Goal: Task Accomplishment & Management: Complete application form

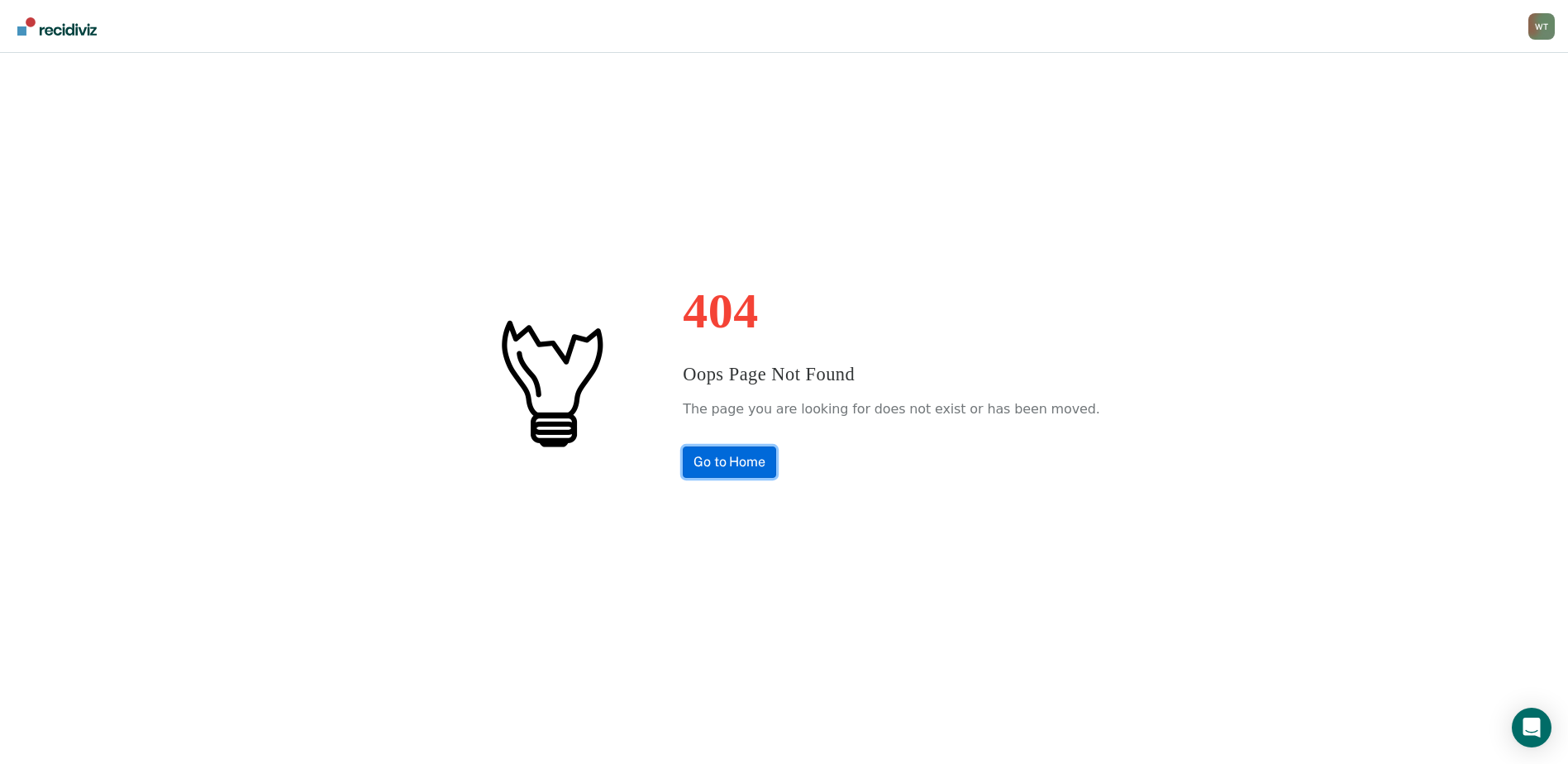
click at [764, 459] on link "Go to Home" at bounding box center [730, 462] width 93 height 31
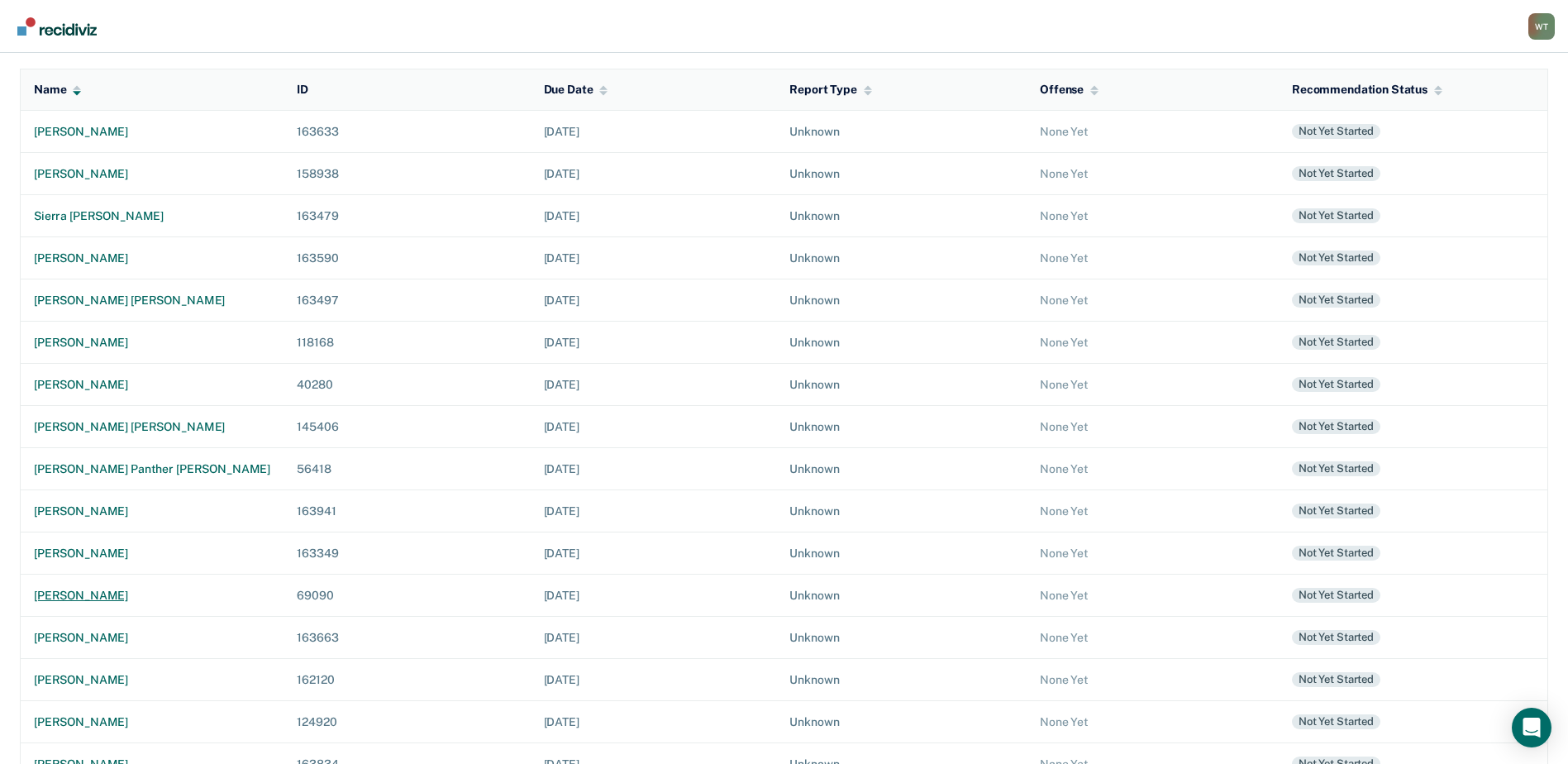
scroll to position [165, 0]
click at [95, 547] on div "[PERSON_NAME]" at bounding box center [152, 552] width 236 height 14
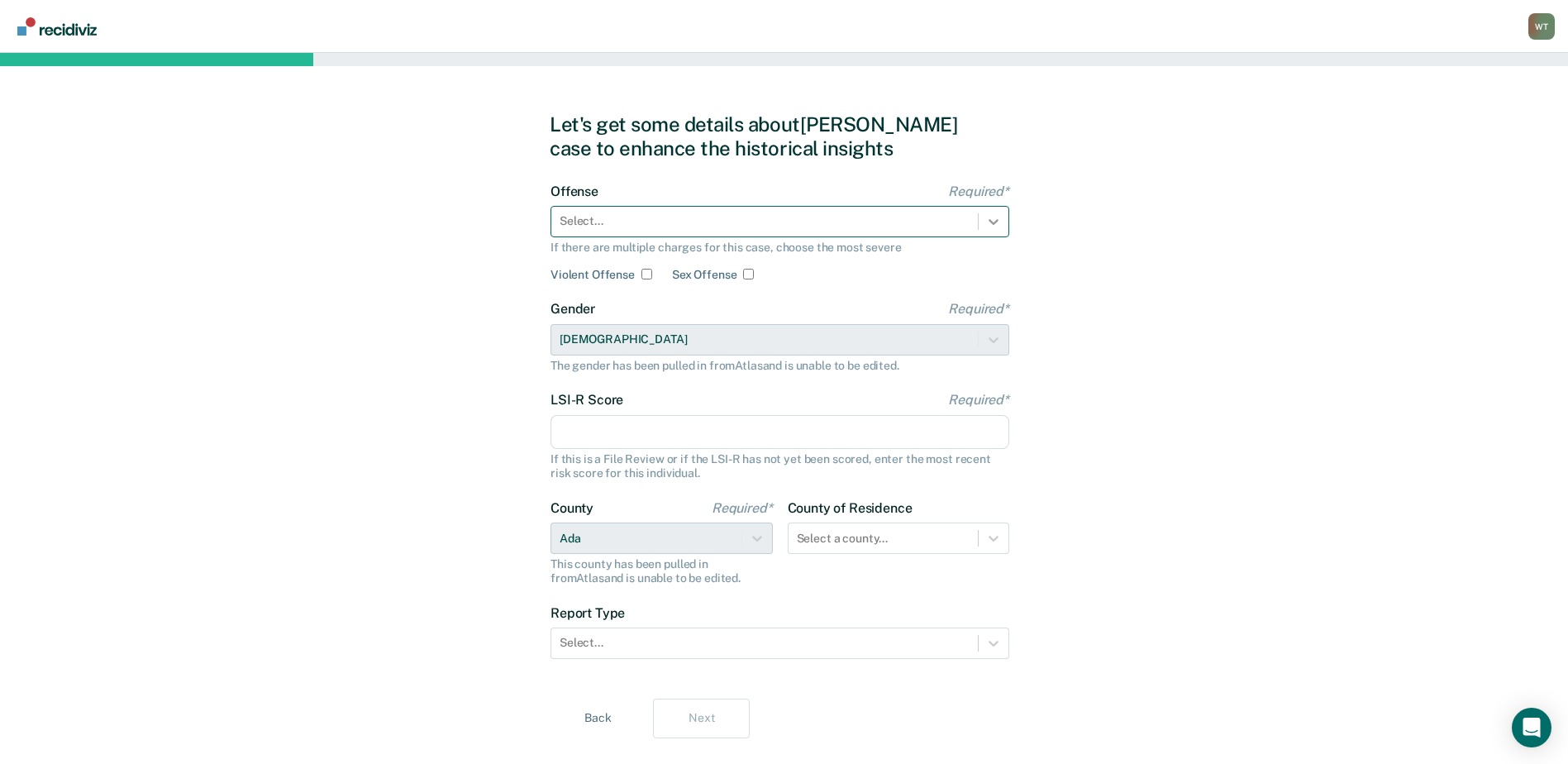
click at [997, 230] on div at bounding box center [993, 221] width 30 height 30
click at [596, 220] on div at bounding box center [765, 221] width 410 height 18
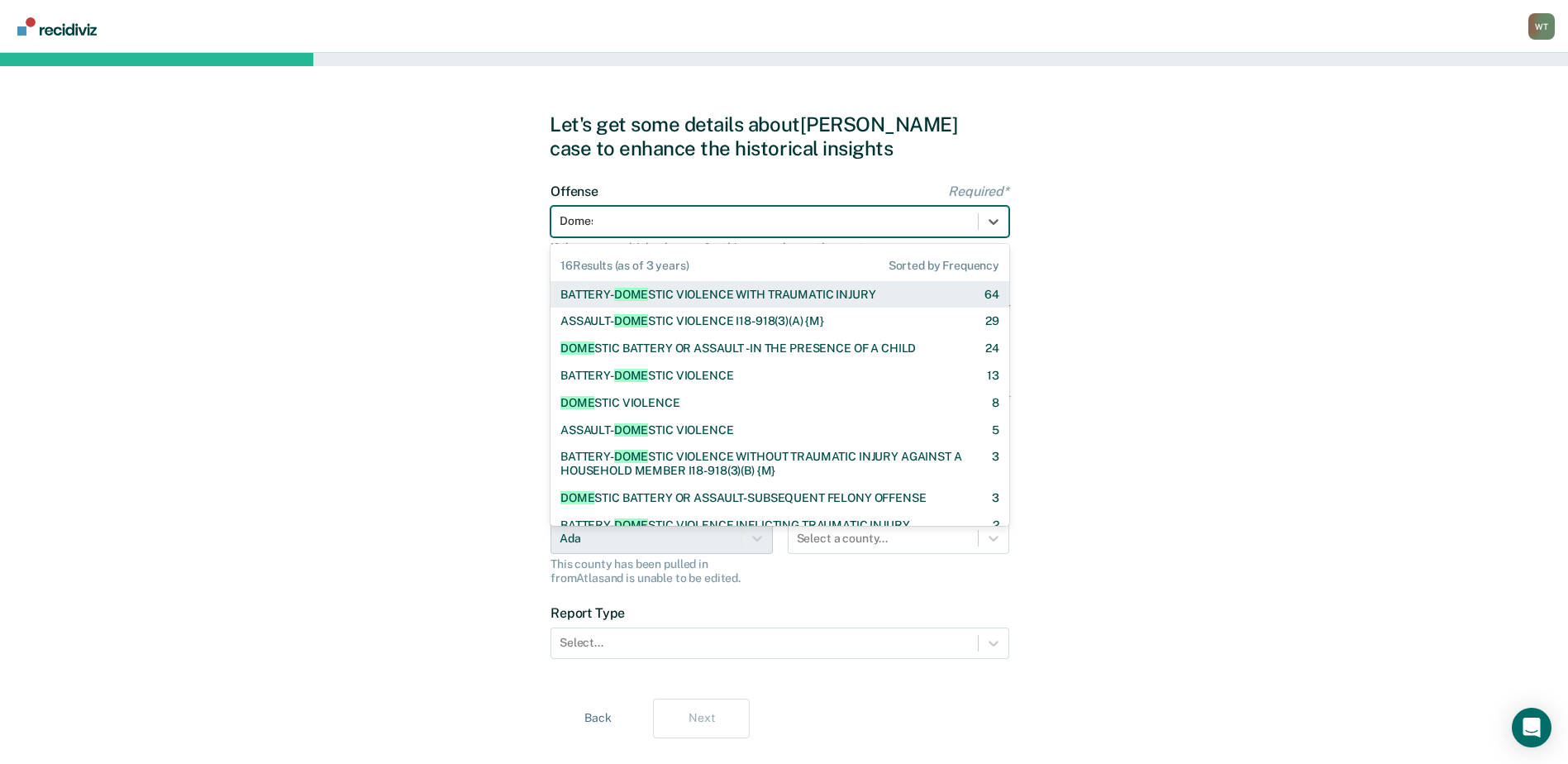
type input "Domest"
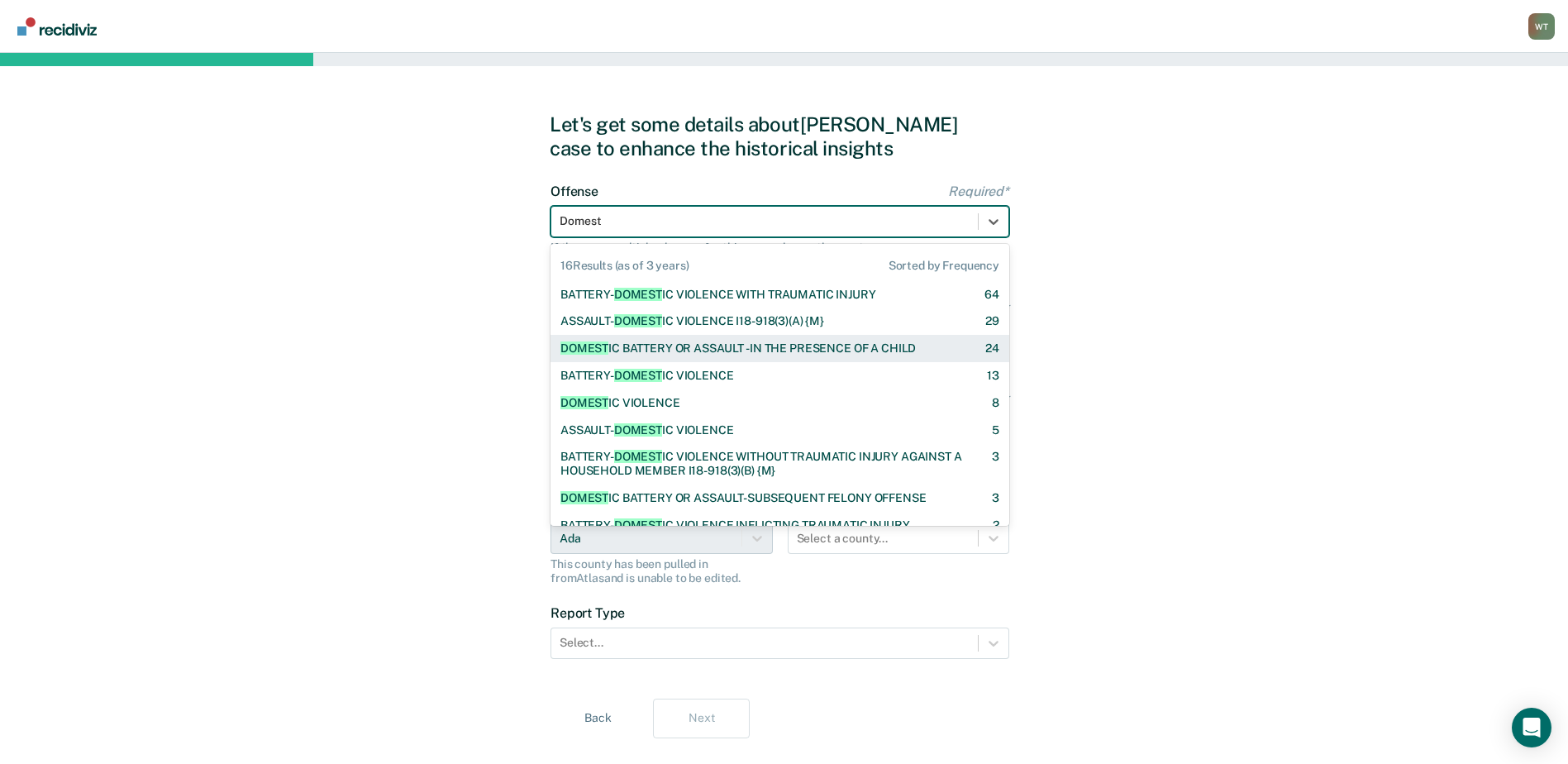
click at [872, 349] on div "DOMEST IC BATTERY OR ASSAULT -IN THE PRESENCE OF A CHILD" at bounding box center [738, 348] width 356 height 14
checkbox input "true"
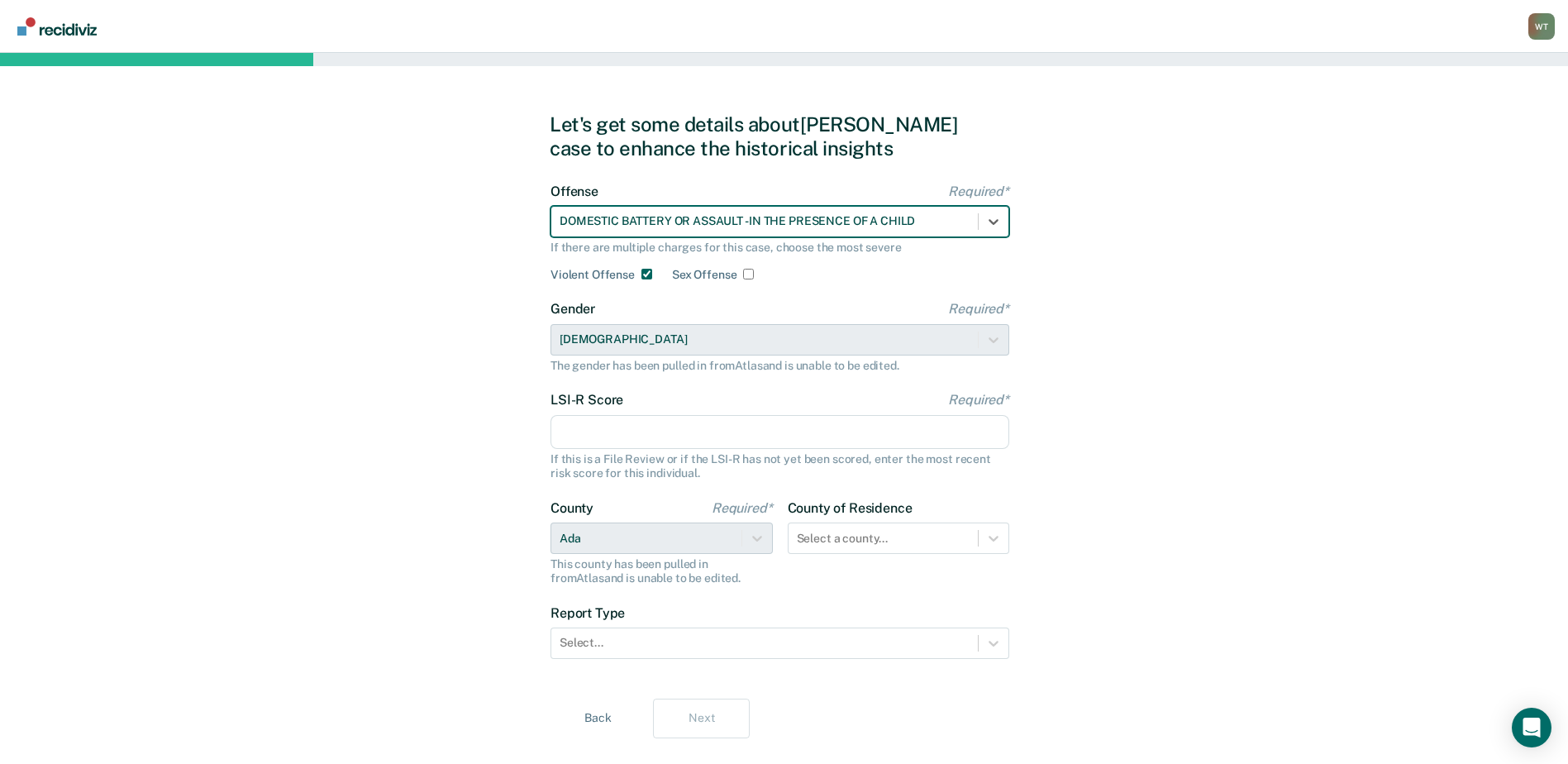
drag, startPoint x: 577, startPoint y: 435, endPoint x: 320, endPoint y: 405, distance: 258.7
click at [577, 435] on input "LSI-R Score Required*" at bounding box center [780, 432] width 459 height 35
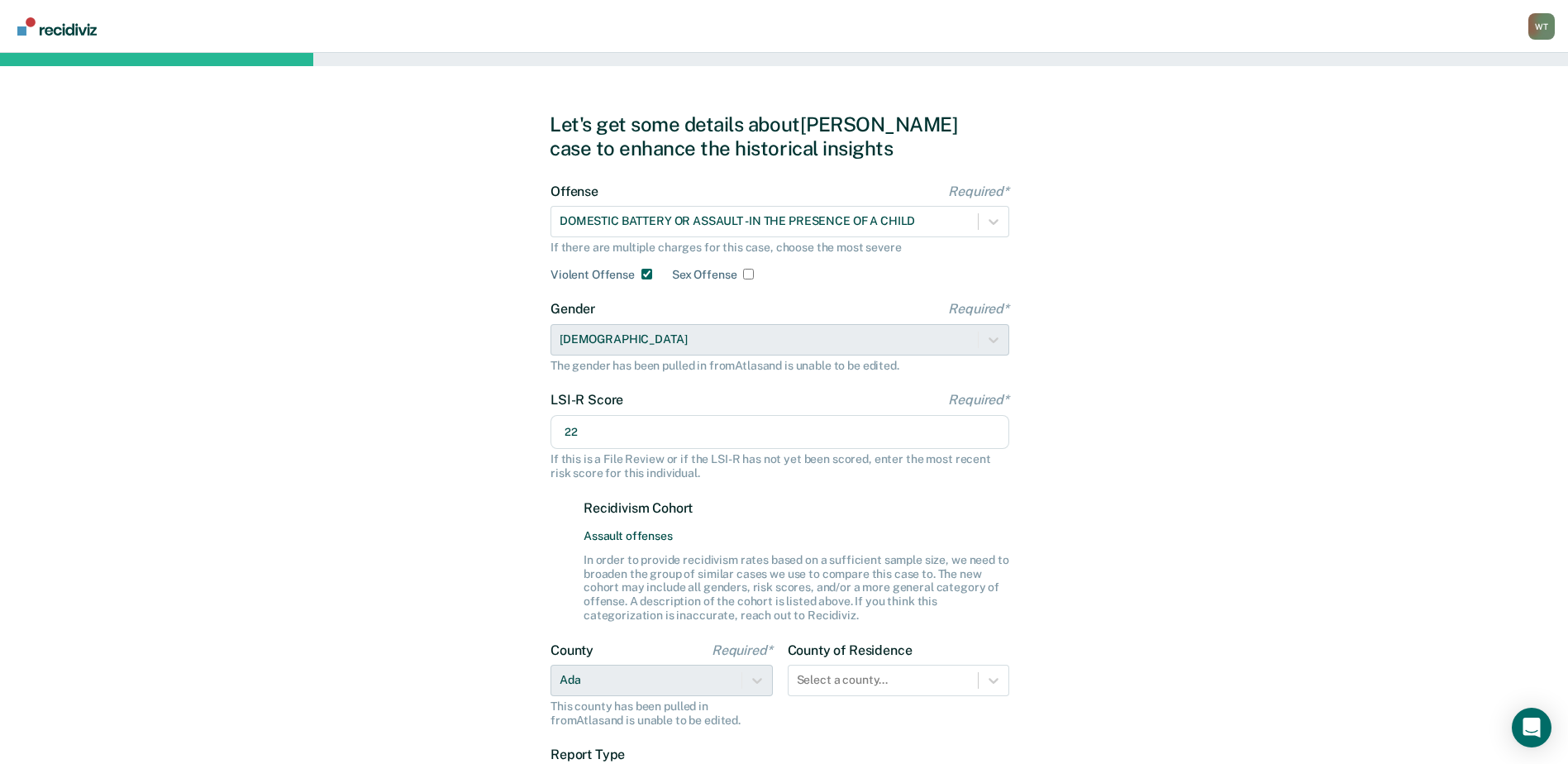
type input "22"
click at [1223, 429] on div "Let's get some details about [PERSON_NAME] case to enhance the historical insig…" at bounding box center [784, 496] width 1568 height 888
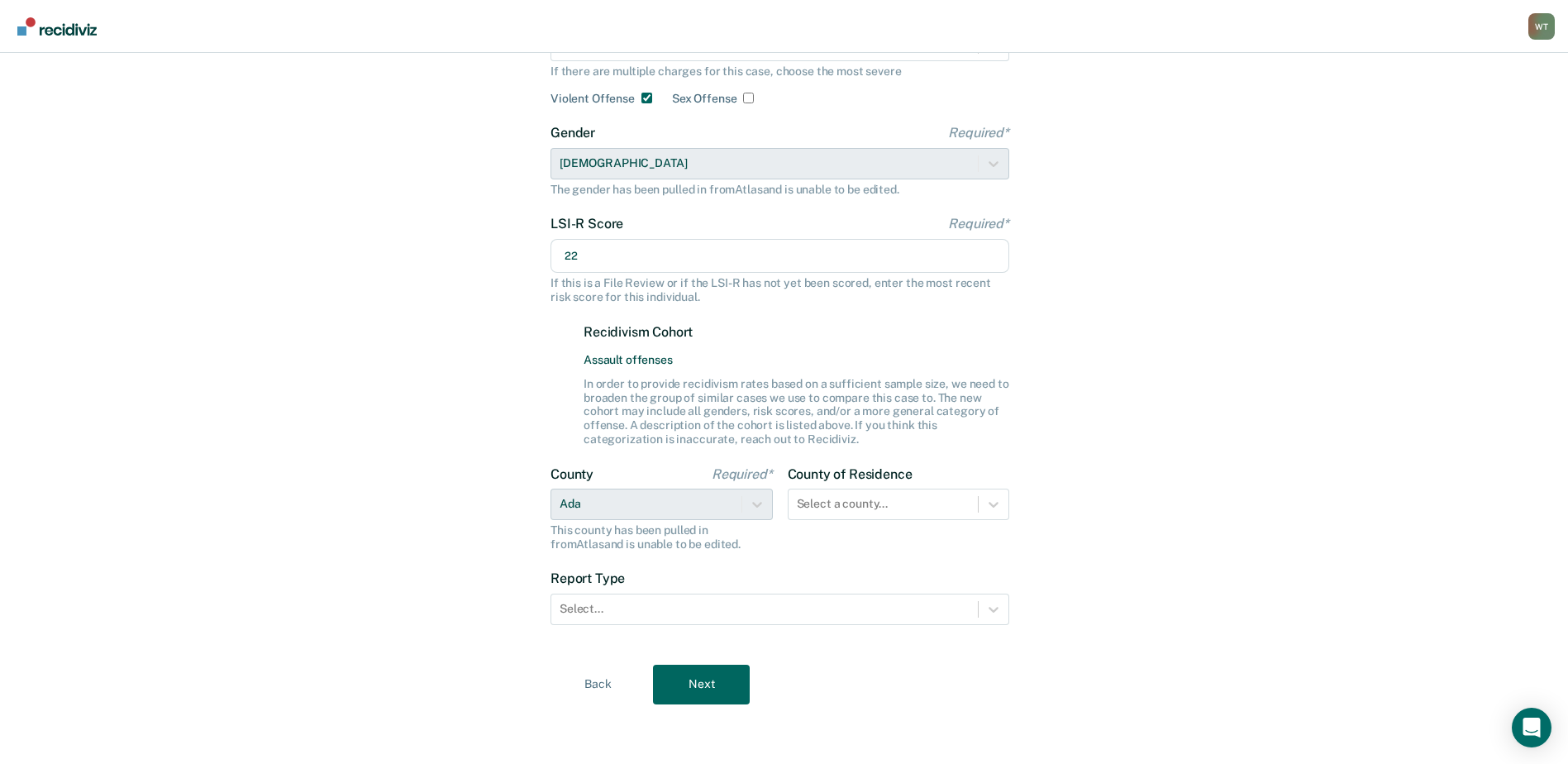
scroll to position [187, 0]
click at [995, 511] on div "County of Residence Select a county..." at bounding box center [899, 509] width 223 height 86
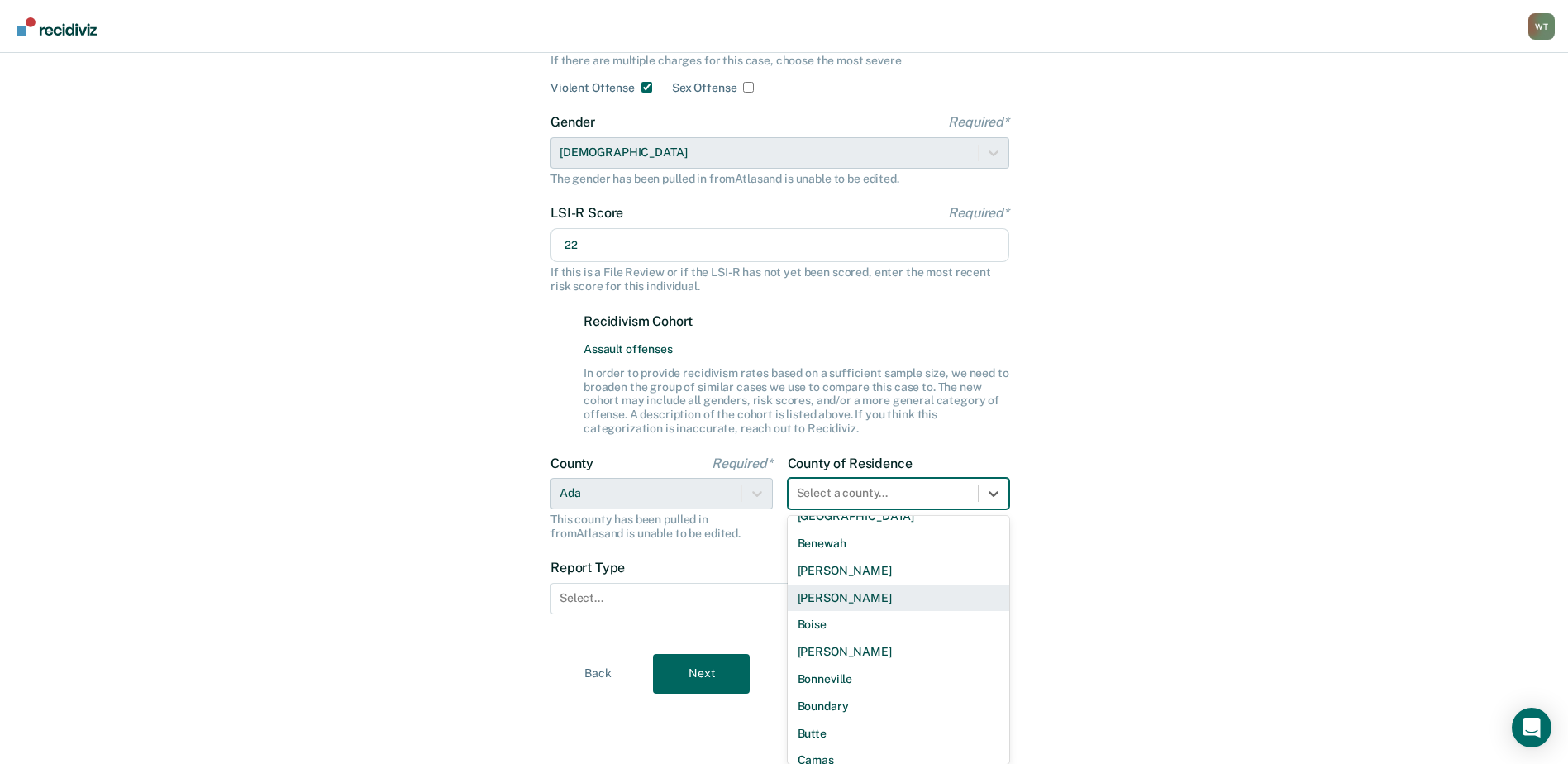
scroll to position [248, 0]
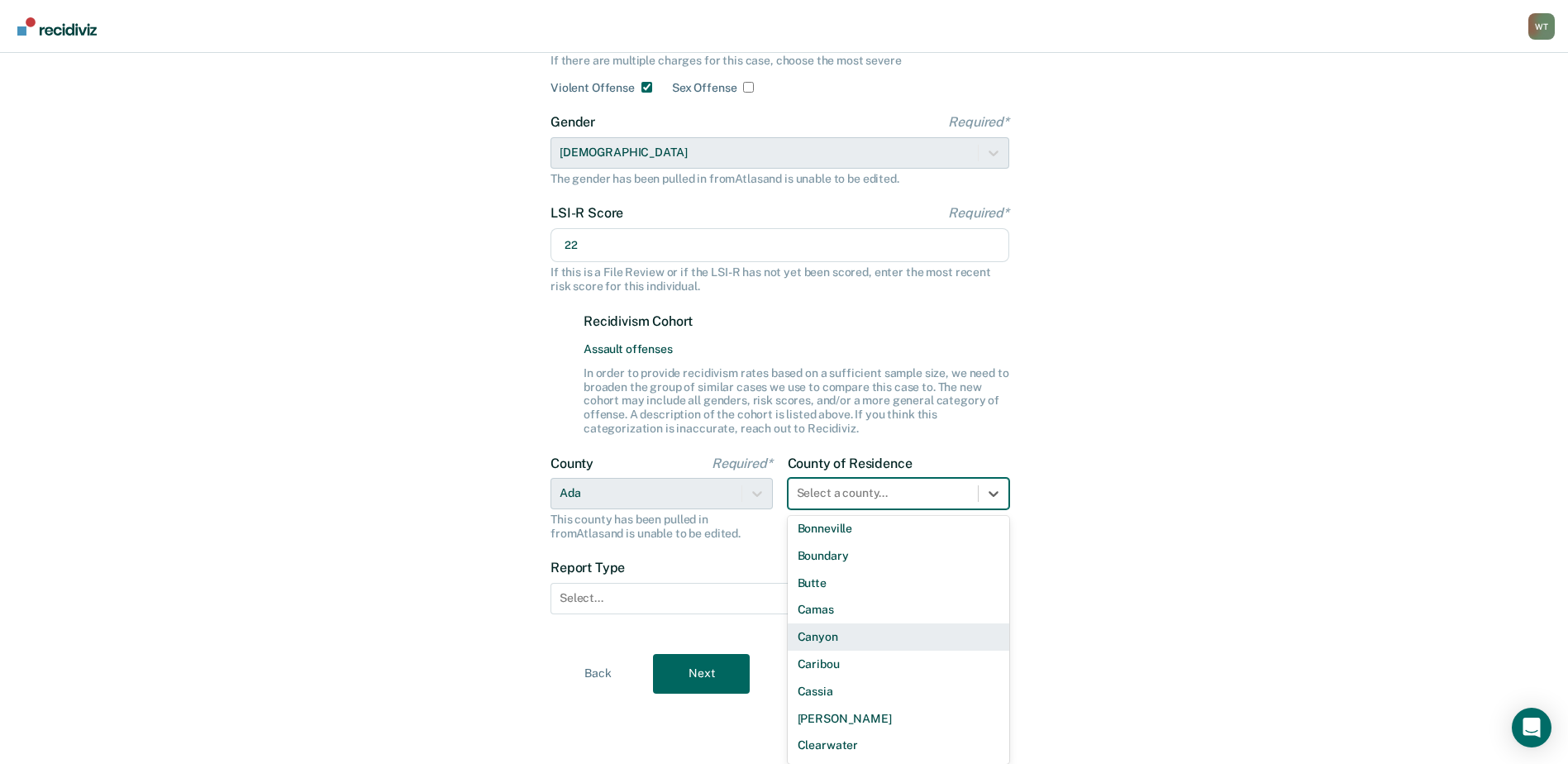
click at [826, 638] on div "Canyon" at bounding box center [899, 637] width 223 height 27
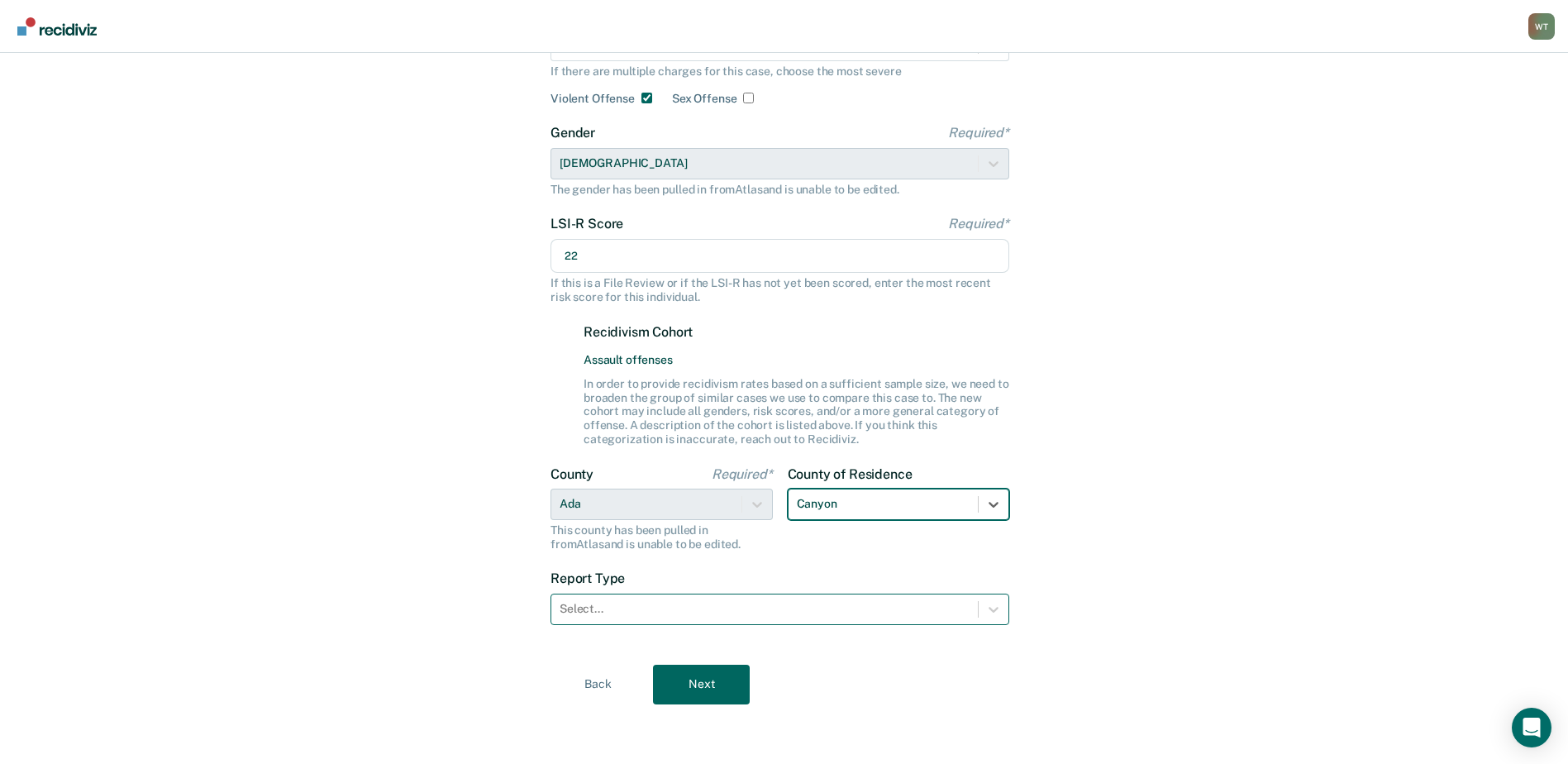
click at [986, 601] on icon at bounding box center [994, 610] width 17 height 17
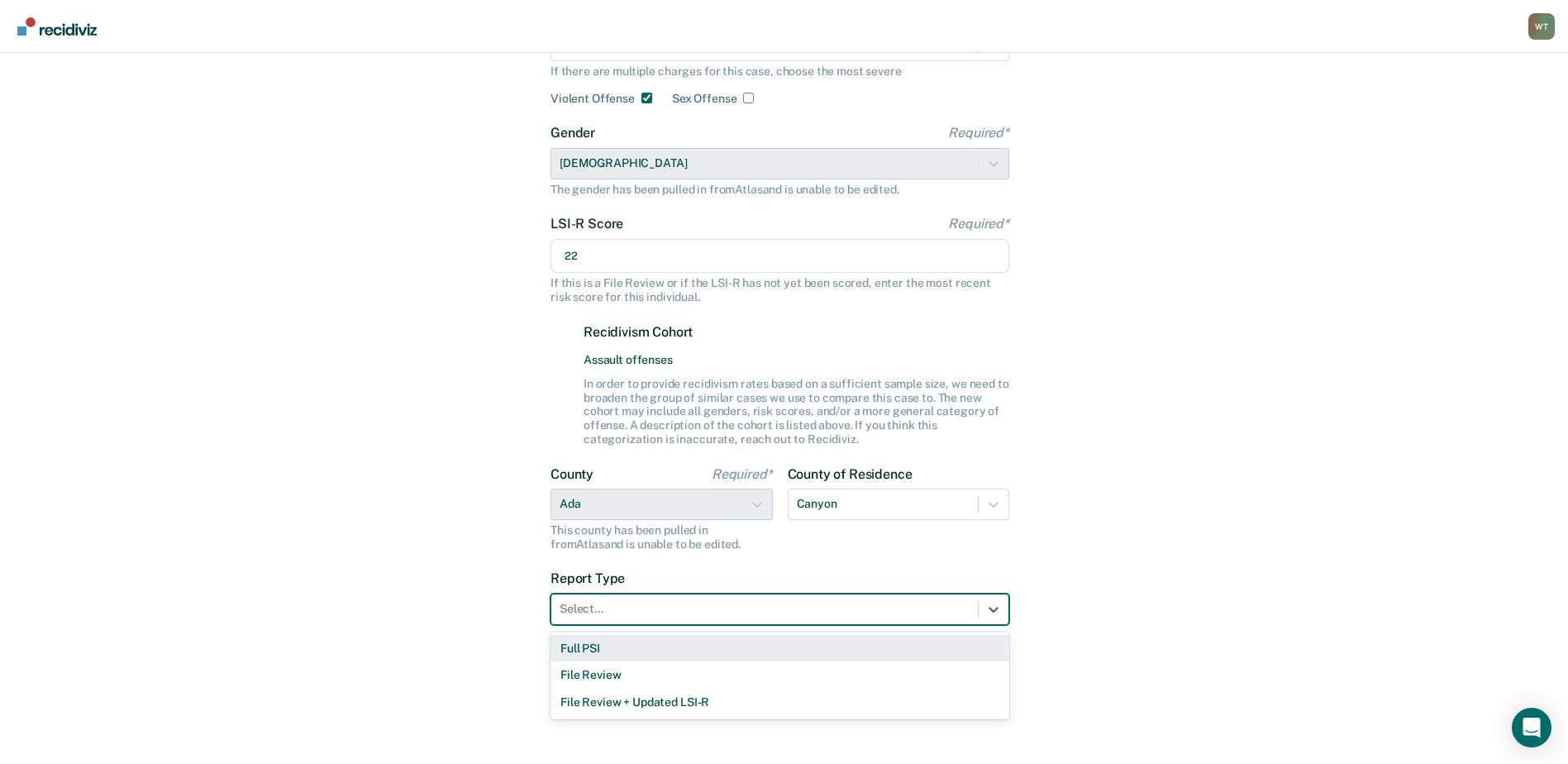
click at [602, 646] on div "Full PSI" at bounding box center [780, 649] width 459 height 27
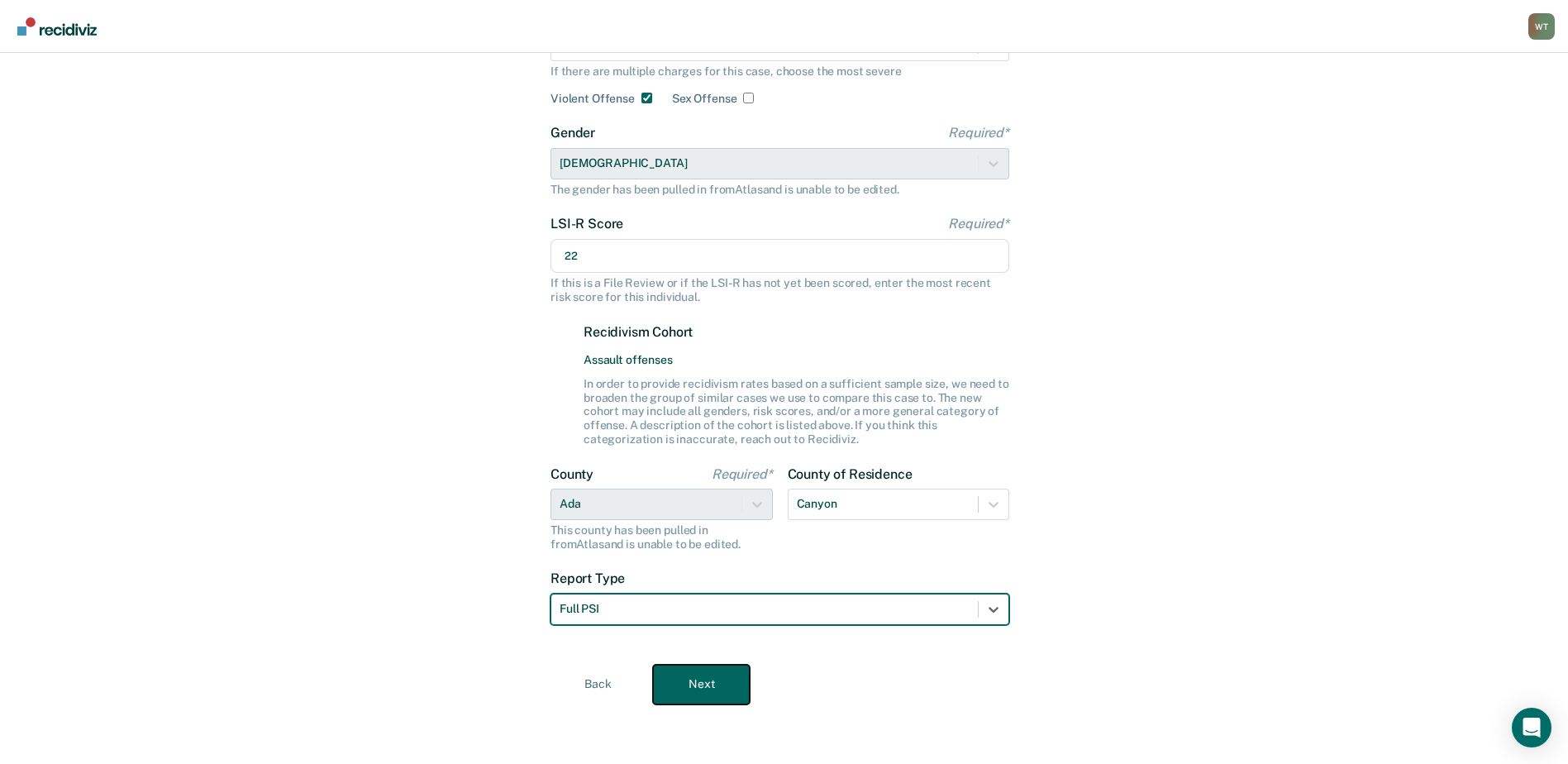
click at [729, 689] on button "Next" at bounding box center [701, 684] width 97 height 40
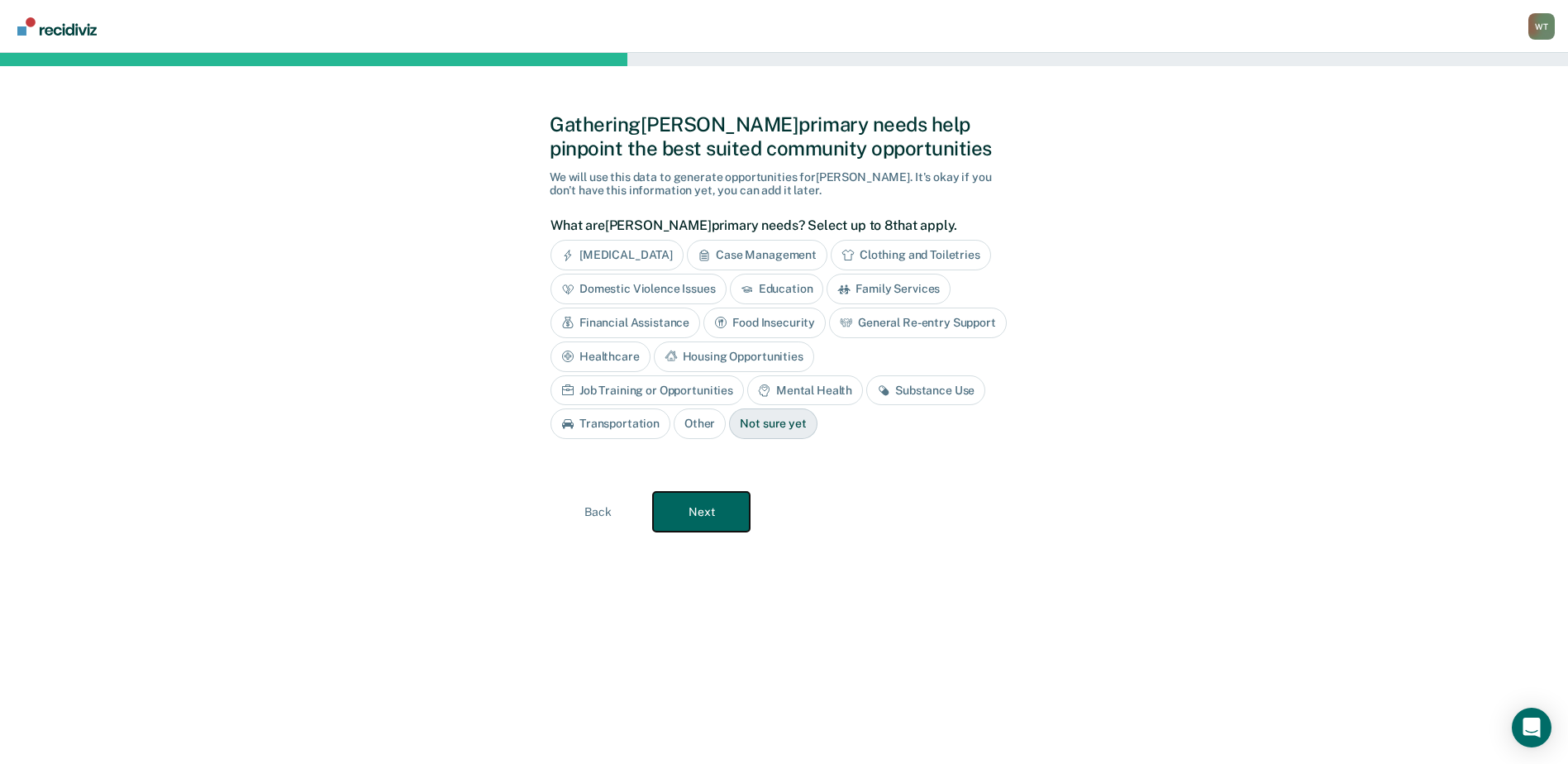
scroll to position [0, 0]
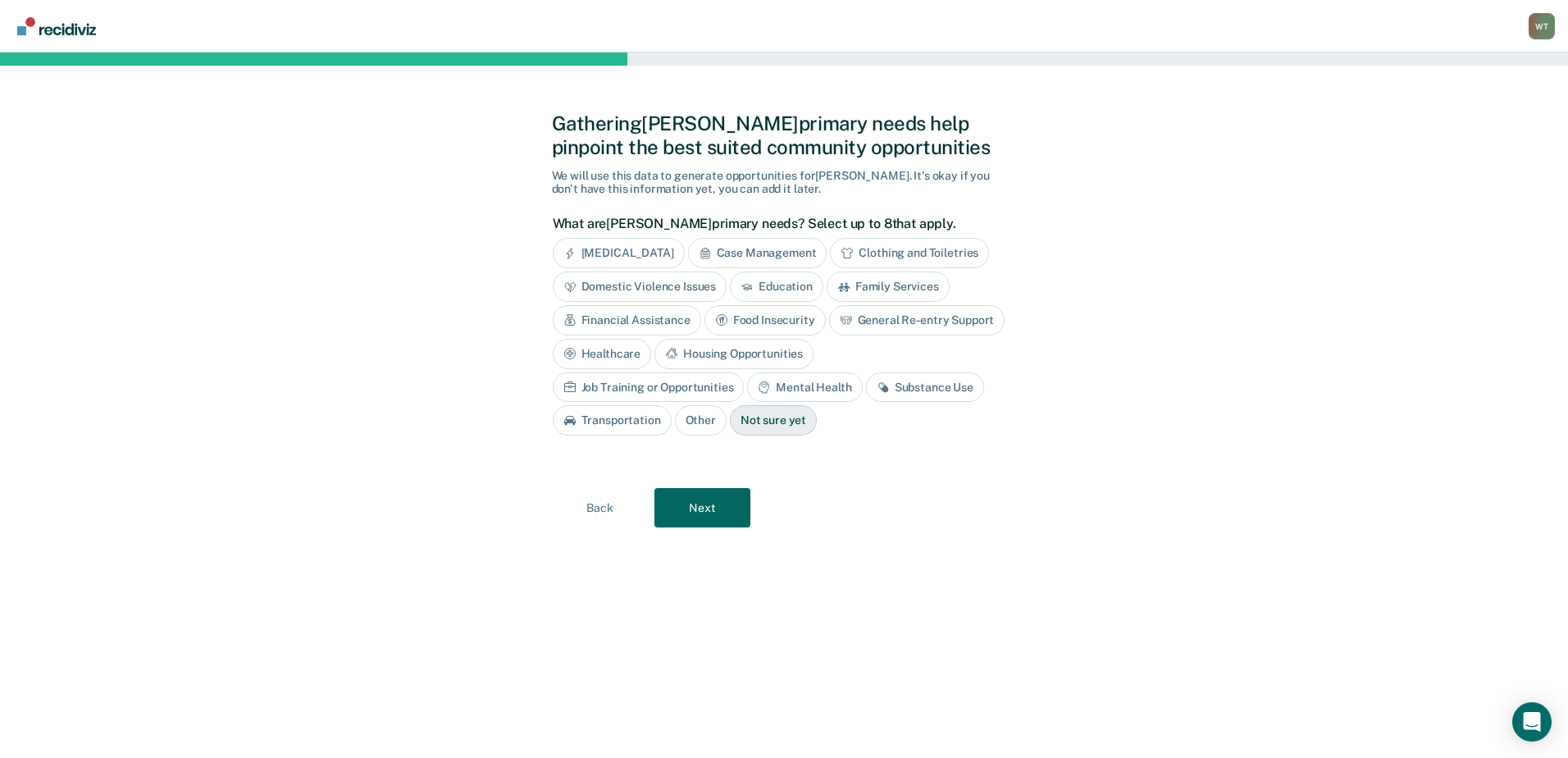
click at [866, 388] on div "Substance Use" at bounding box center [925, 387] width 118 height 30
click at [747, 386] on div "Mental Health" at bounding box center [805, 387] width 115 height 30
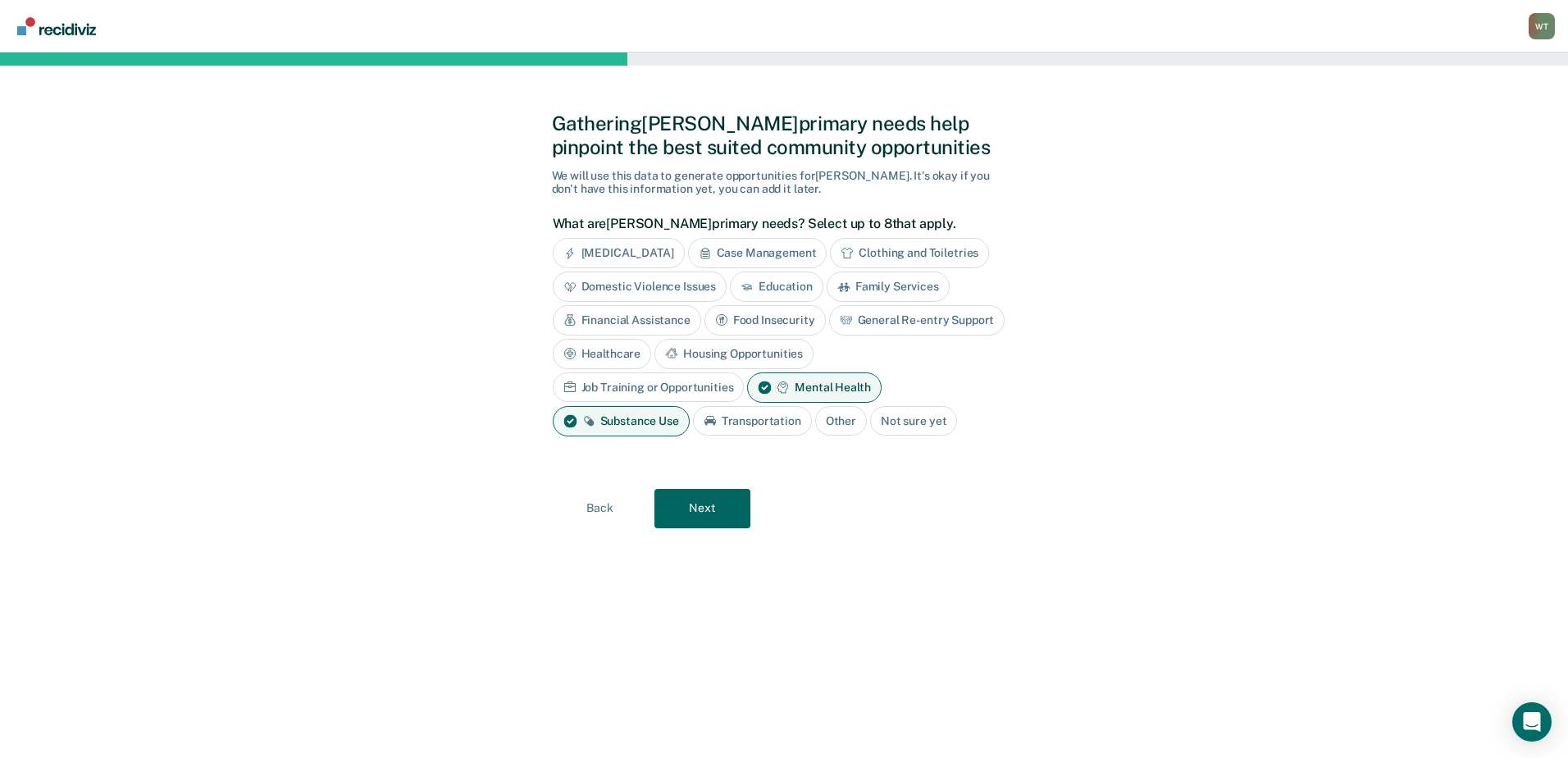
click at [633, 250] on div "[MEDICAL_DATA]" at bounding box center [618, 253] width 132 height 30
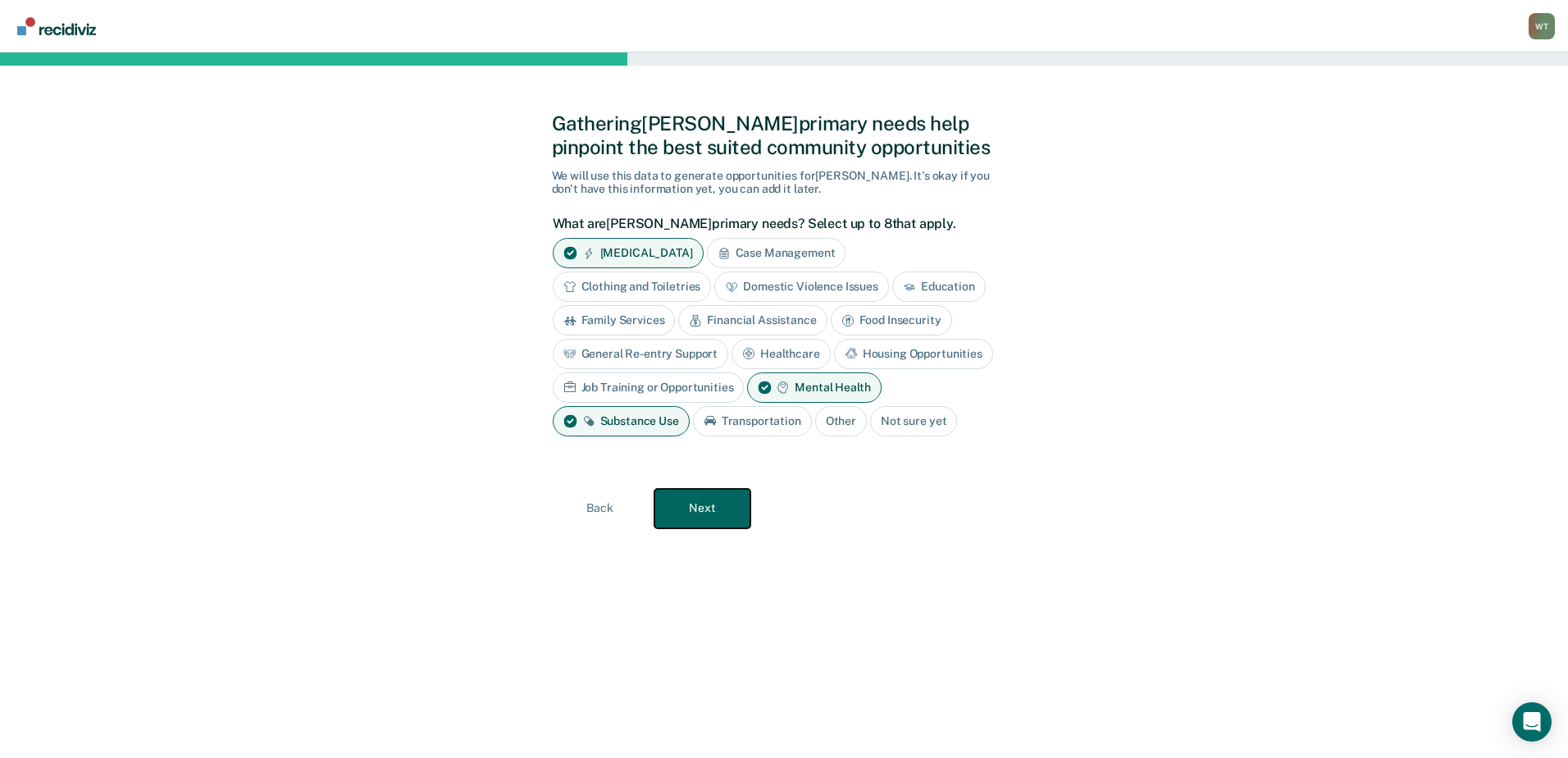
click at [708, 505] on button "Next" at bounding box center [702, 508] width 96 height 39
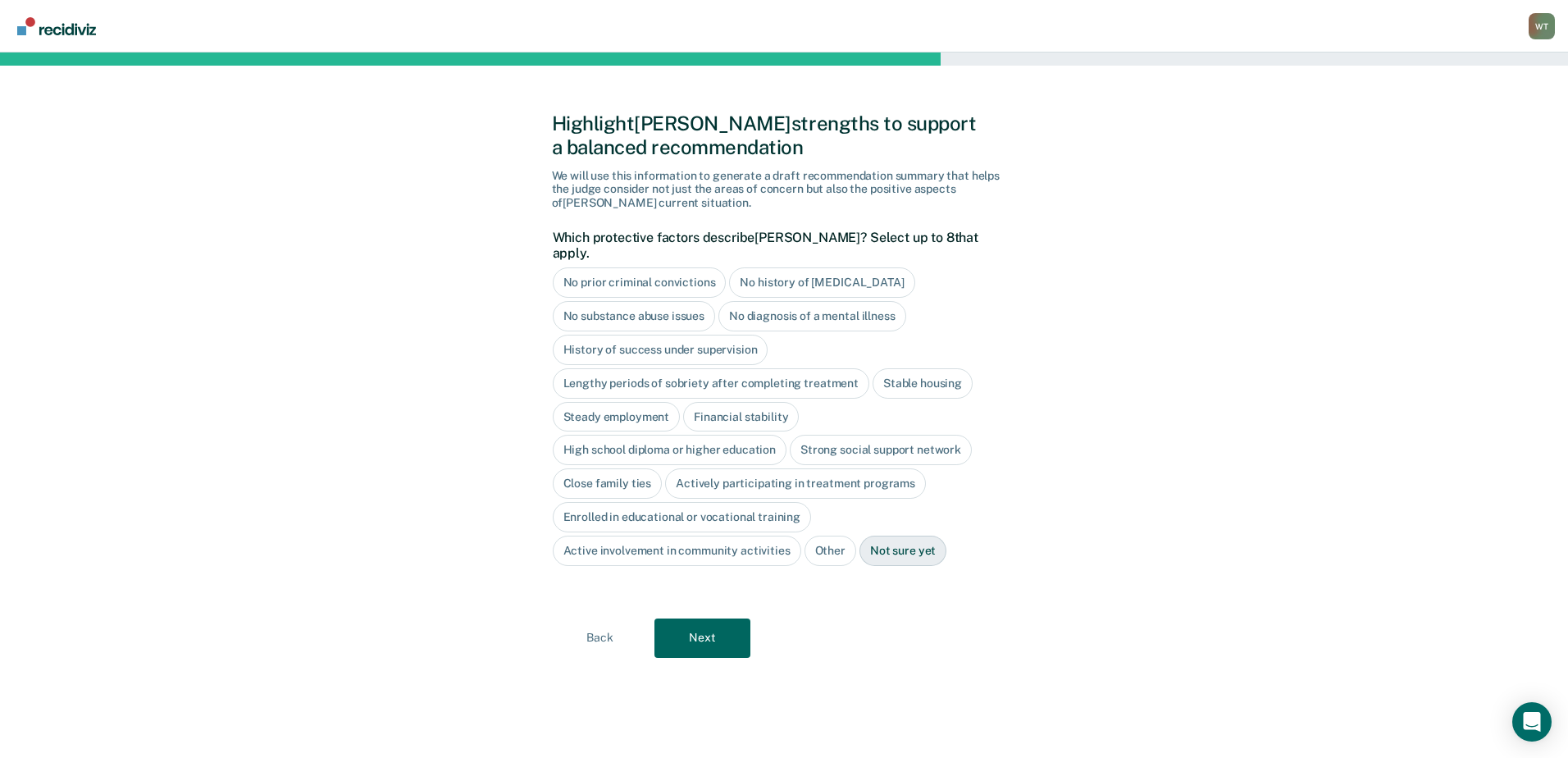
click at [603, 469] on div "Close family ties" at bounding box center [607, 484] width 110 height 30
click at [935, 368] on div "Stable housing" at bounding box center [922, 383] width 100 height 30
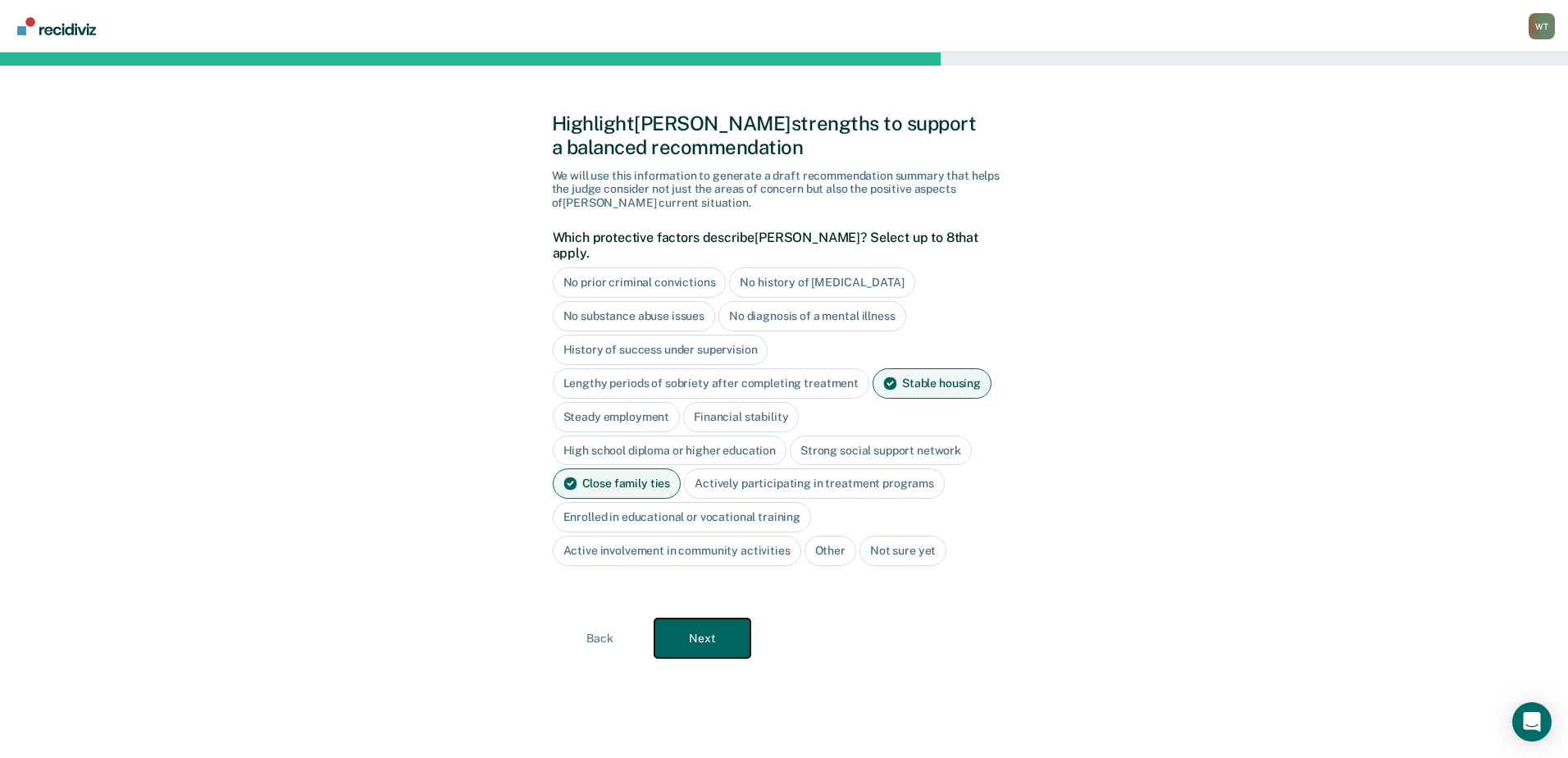
click at [717, 624] on button "Next" at bounding box center [702, 638] width 96 height 39
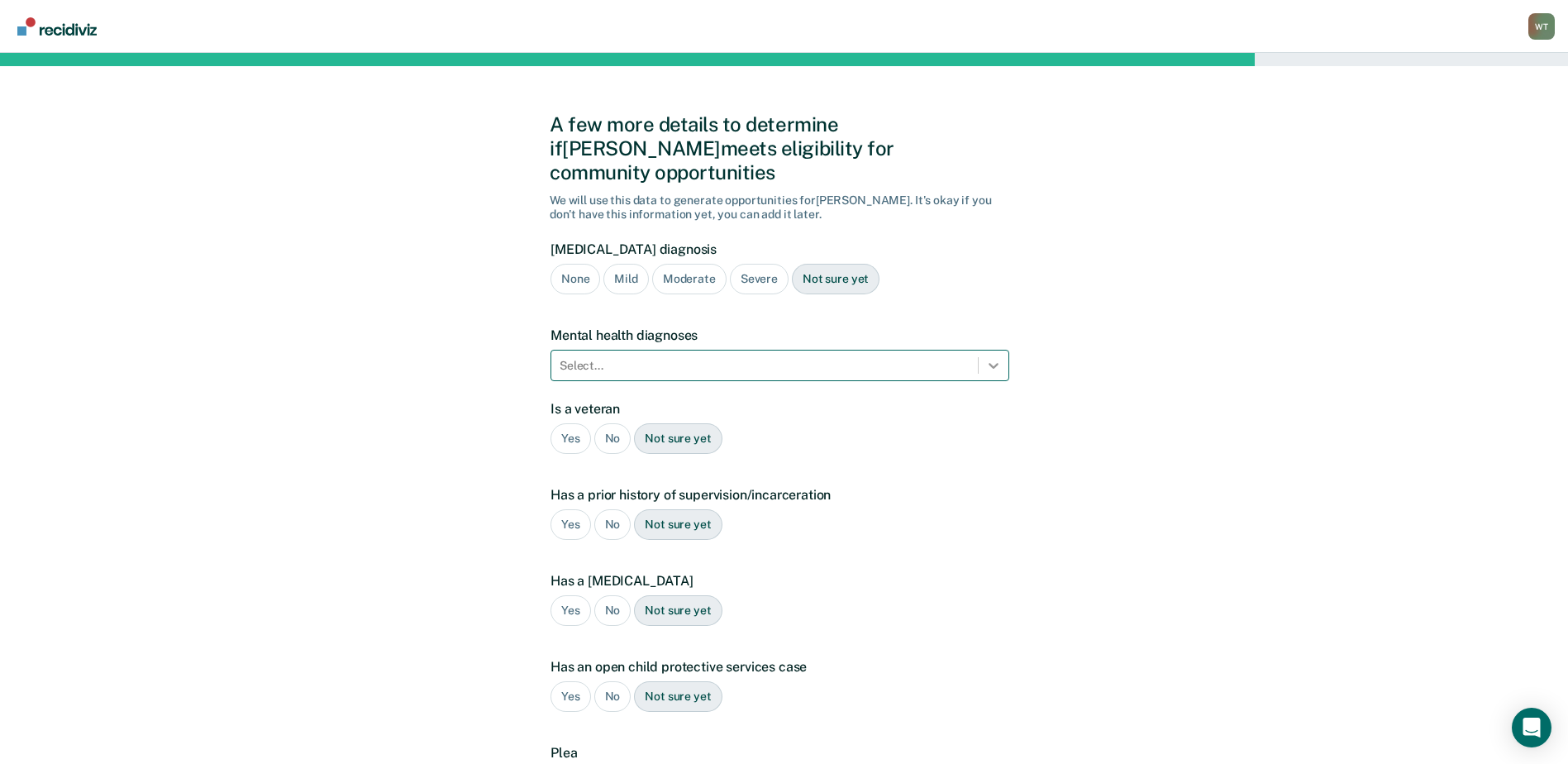
click at [993, 357] on icon at bounding box center [994, 366] width 17 height 17
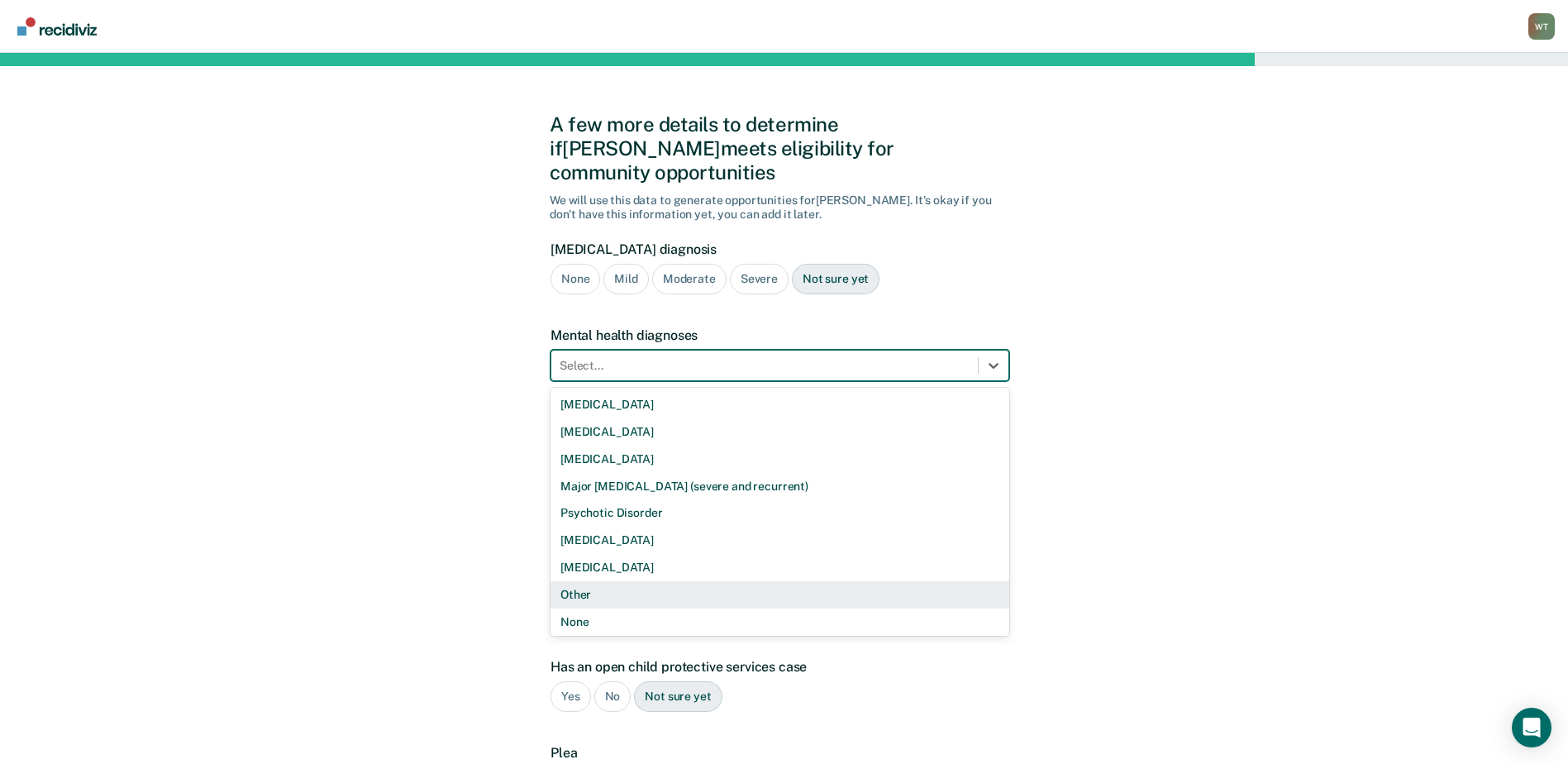
click at [575, 581] on div "Other" at bounding box center [780, 595] width 459 height 27
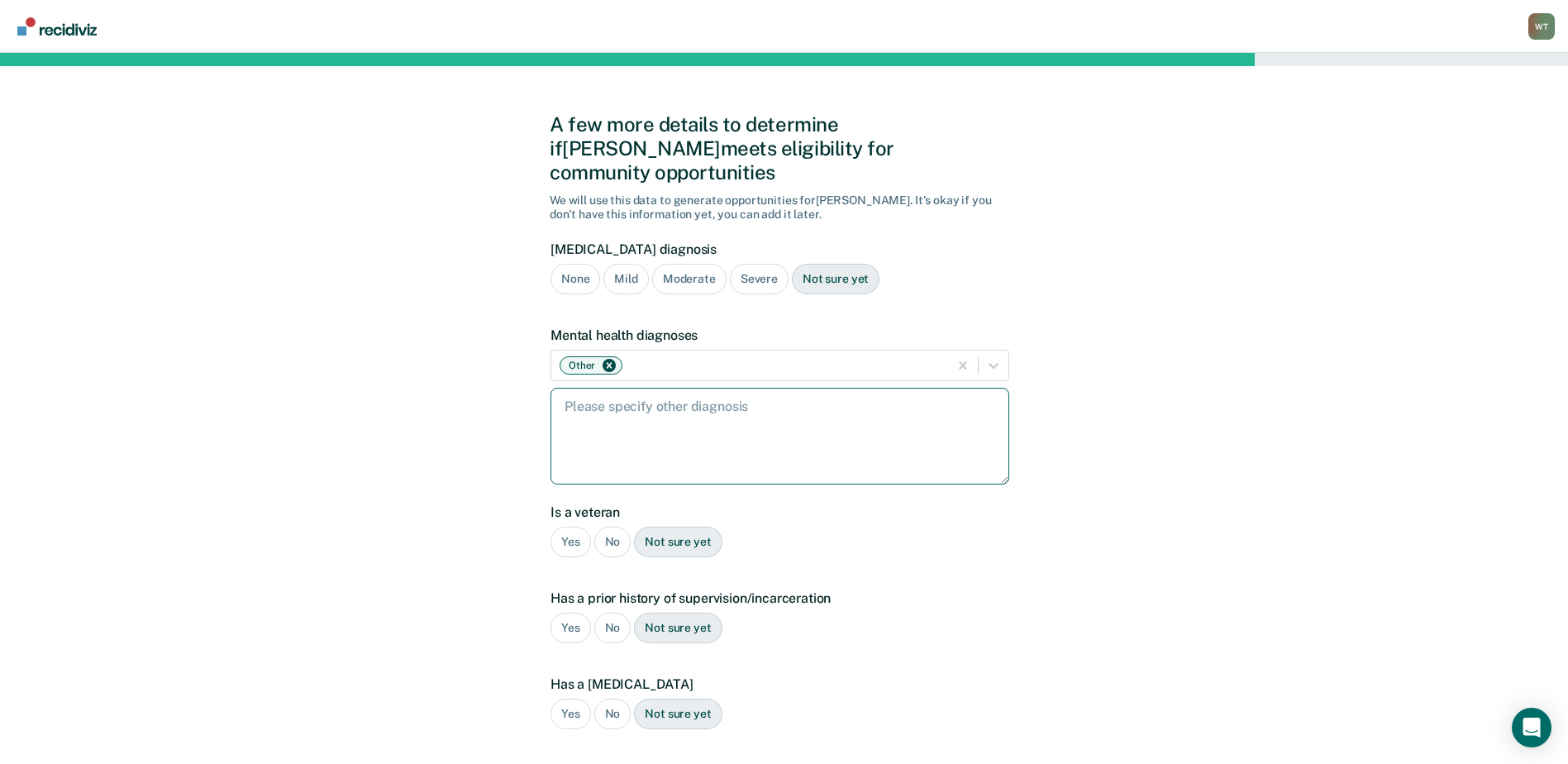
click at [634, 415] on textarea at bounding box center [780, 436] width 459 height 97
paste textarea "2025: [MEDICAL_DATA] – [PERSON_NAME] • 2025: [MEDICAL_DATA] – 19-2524 DHW Review"
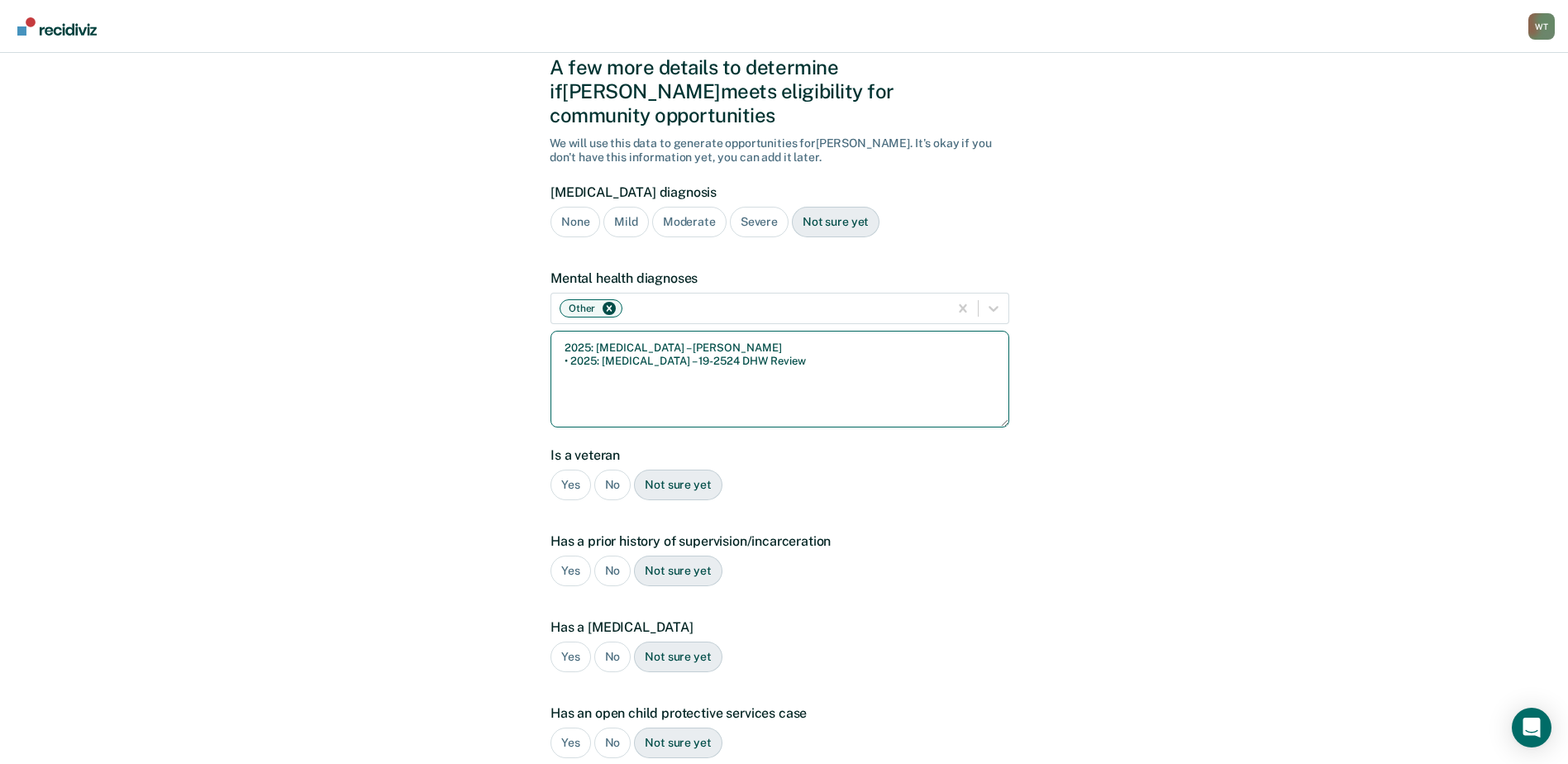
scroll to position [83, 0]
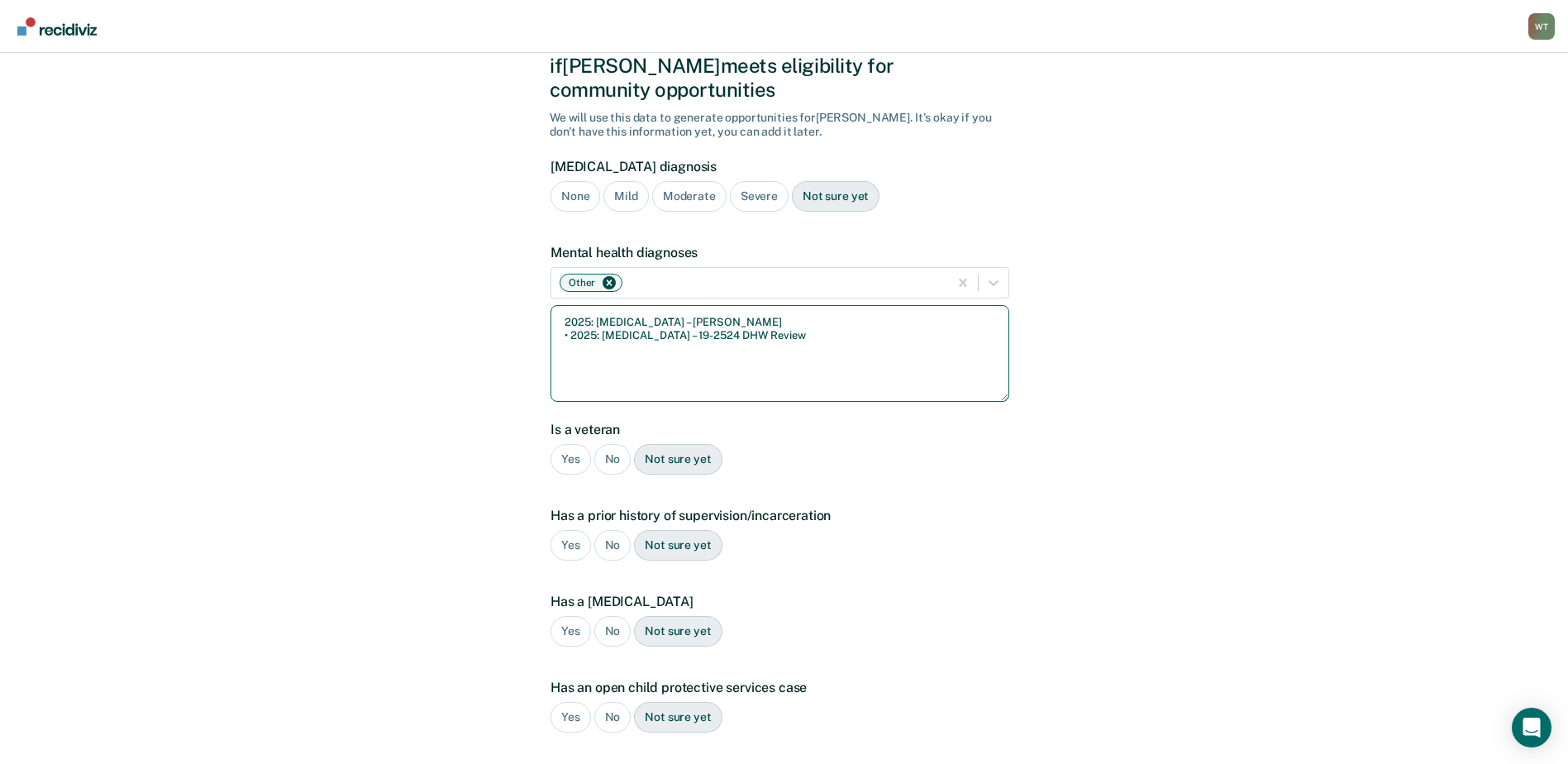
type textarea "2025: [MEDICAL_DATA] – [PERSON_NAME] • 2025: [MEDICAL_DATA] – 19-2524 DHW Review"
click at [565, 444] on div "Yes" at bounding box center [571, 459] width 41 height 30
click at [573, 530] on div "Yes" at bounding box center [571, 545] width 41 height 30
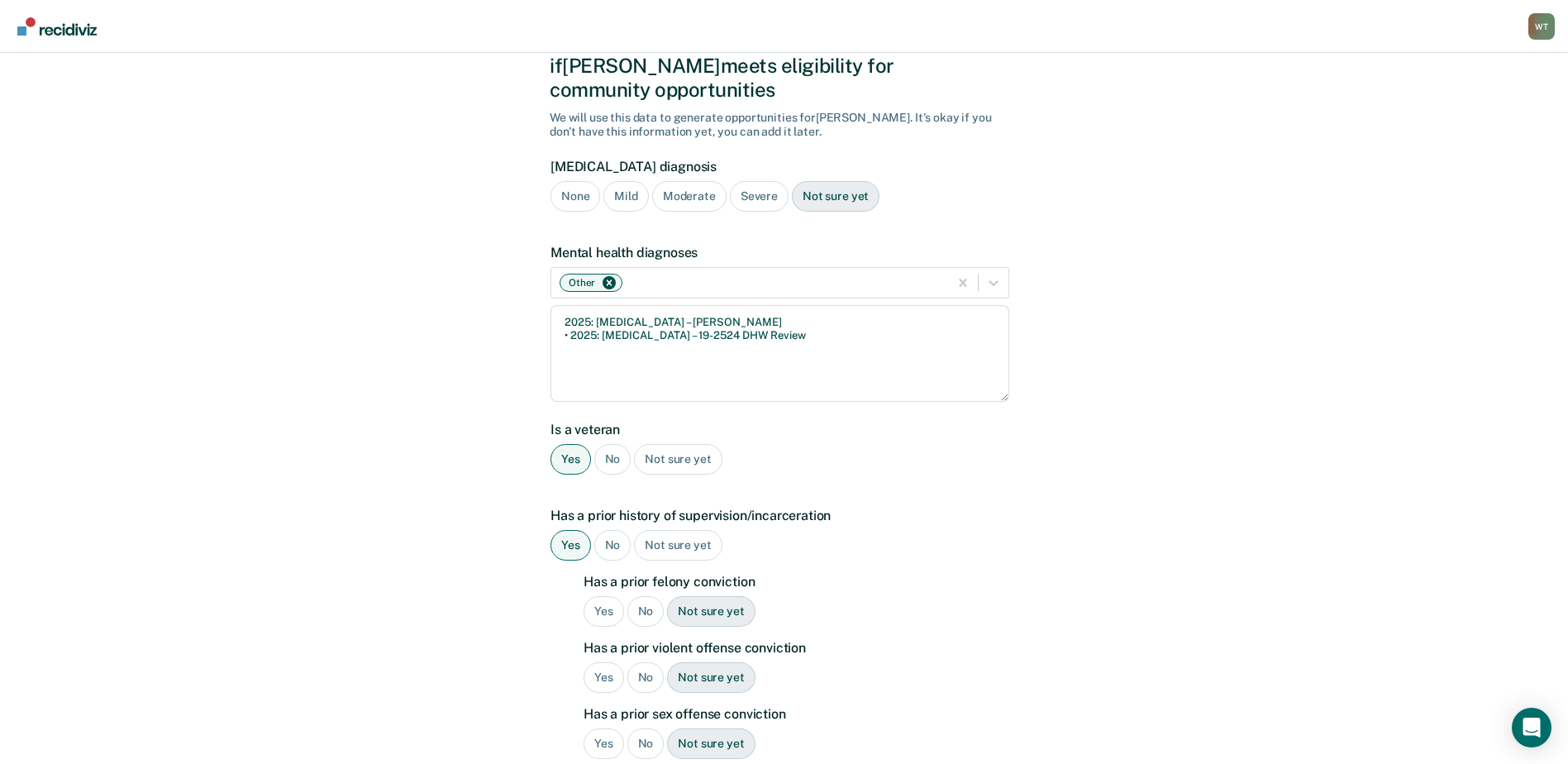
click at [640, 596] on div "No" at bounding box center [646, 612] width 37 height 30
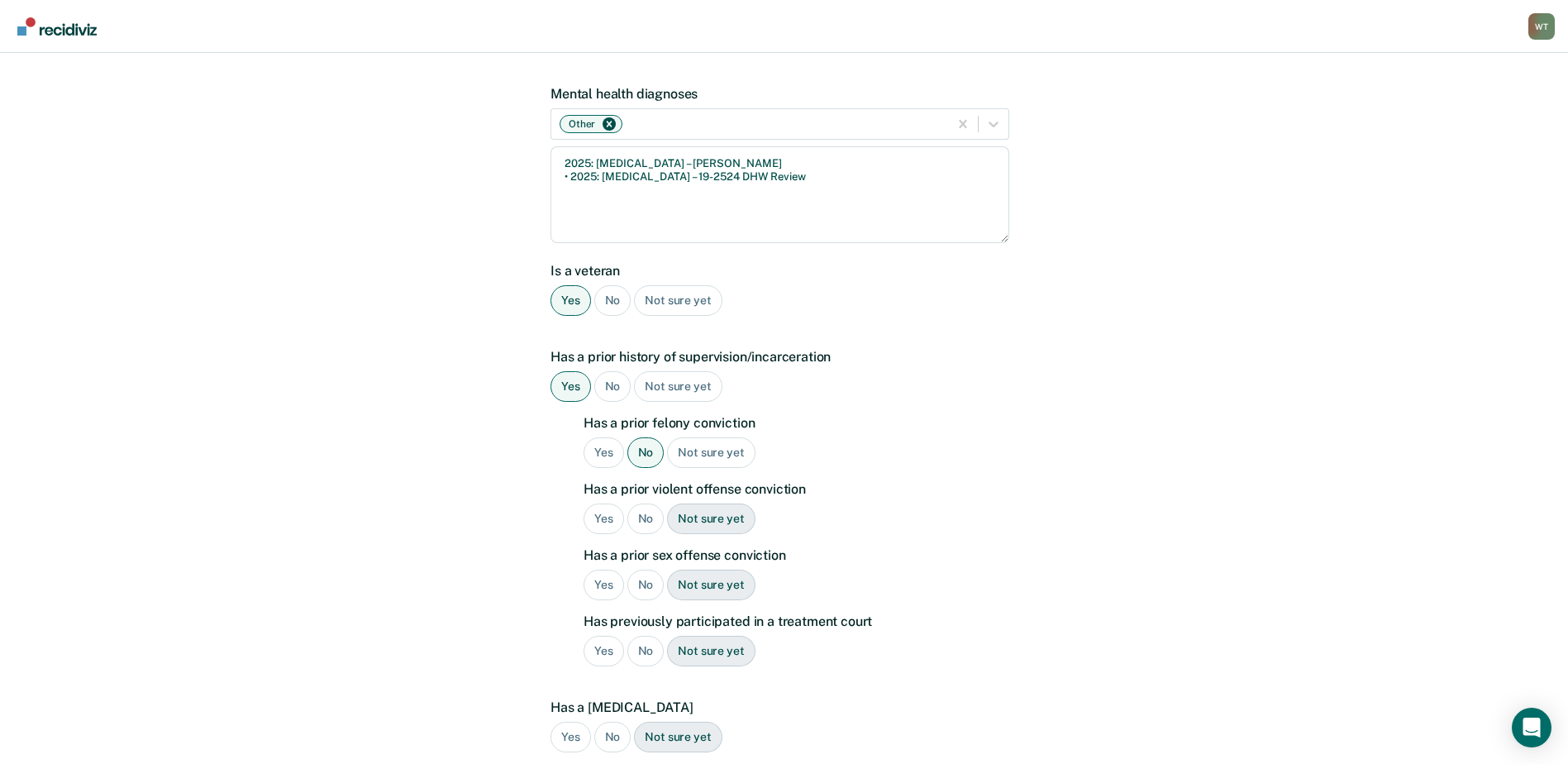
scroll to position [248, 0]
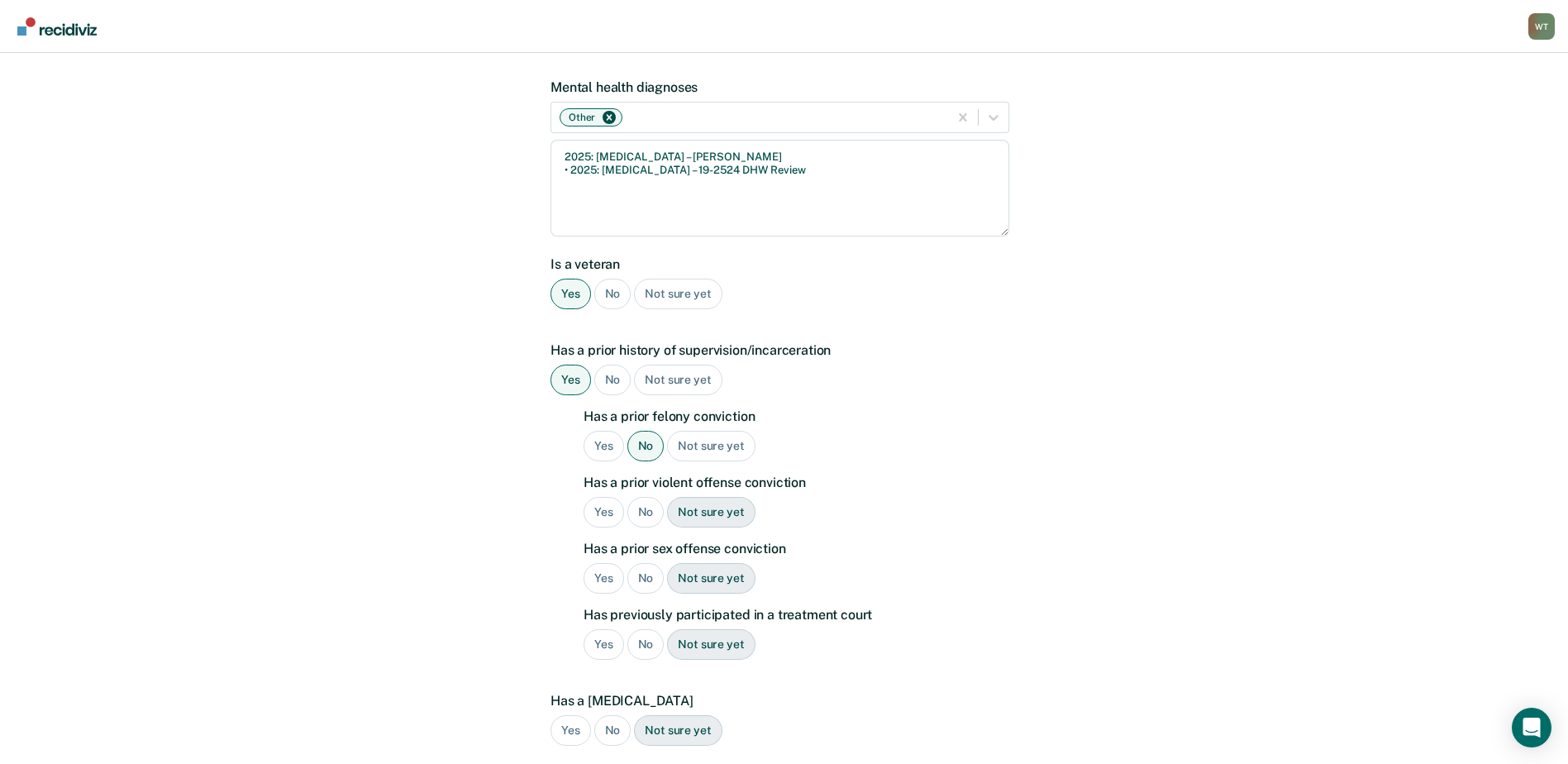
click at [642, 497] on div "No" at bounding box center [646, 512] width 37 height 30
click at [642, 563] on div "No" at bounding box center [646, 579] width 37 height 30
click at [649, 629] on div "No" at bounding box center [646, 645] width 37 height 30
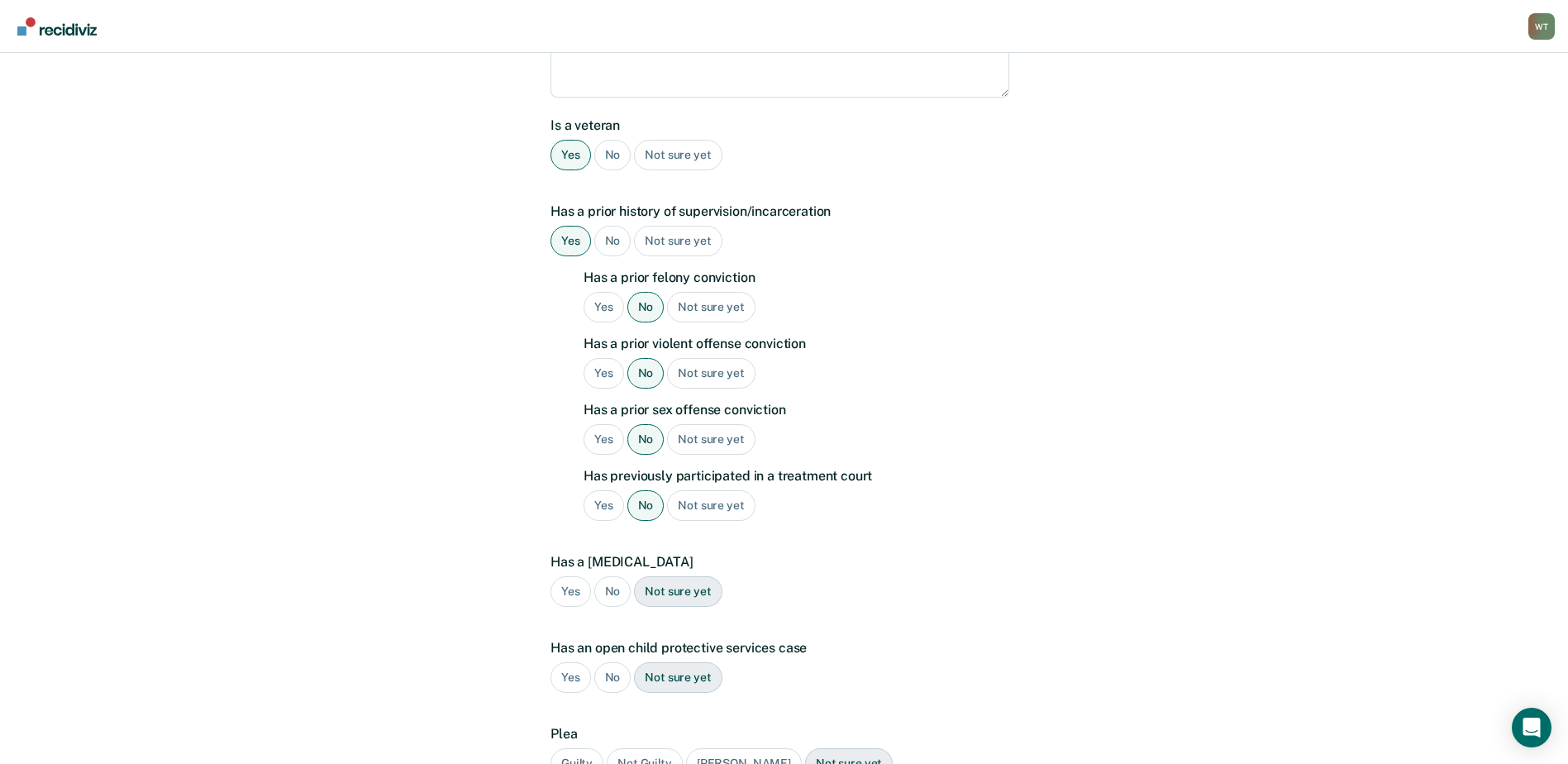
scroll to position [496, 0]
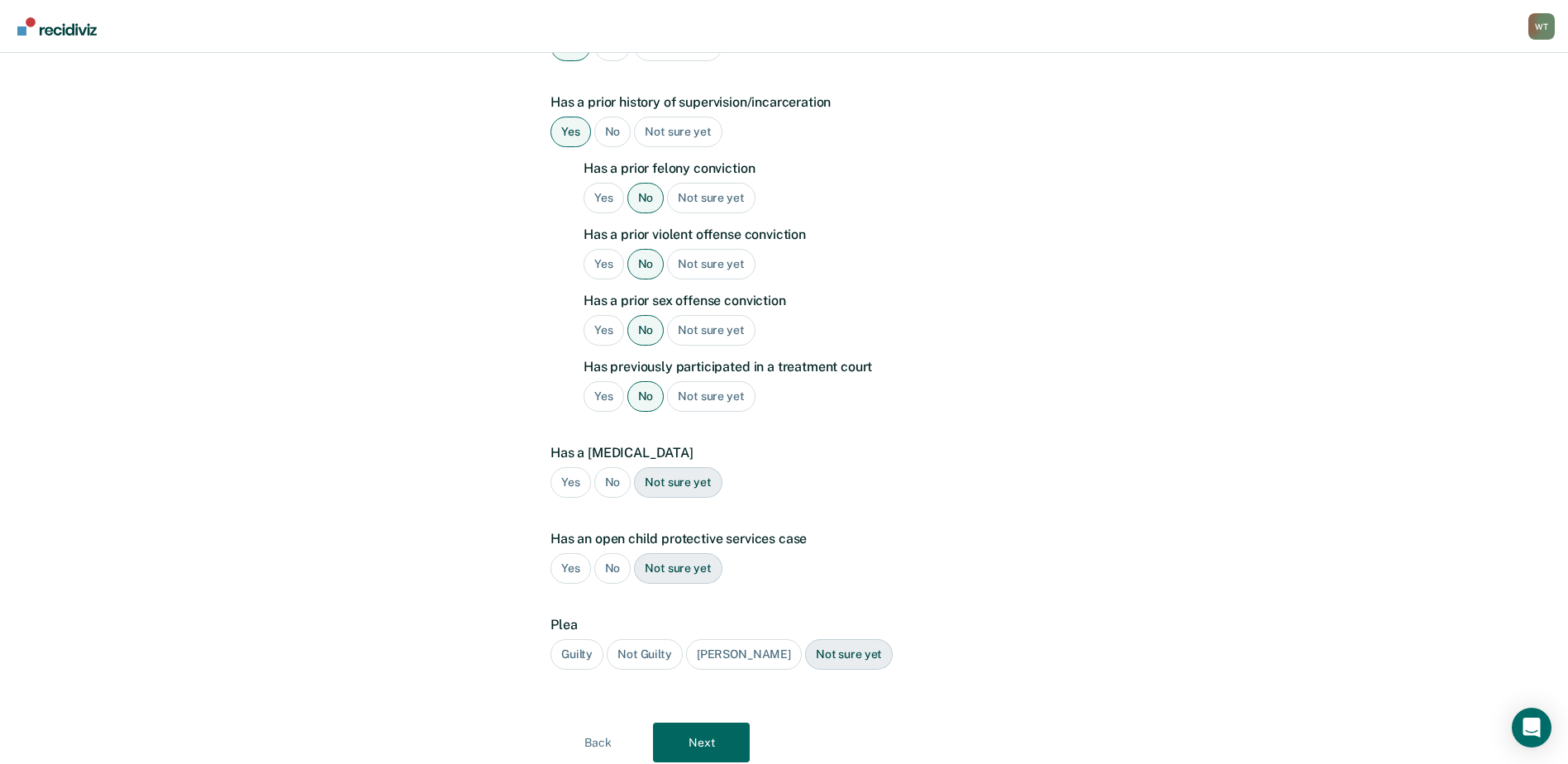
click at [613, 468] on div "No" at bounding box center [613, 483] width 37 height 30
click at [614, 553] on div "No" at bounding box center [613, 568] width 37 height 30
click at [564, 639] on div "Guilty" at bounding box center [577, 655] width 52 height 30
click at [718, 722] on button "Next" at bounding box center [701, 742] width 97 height 40
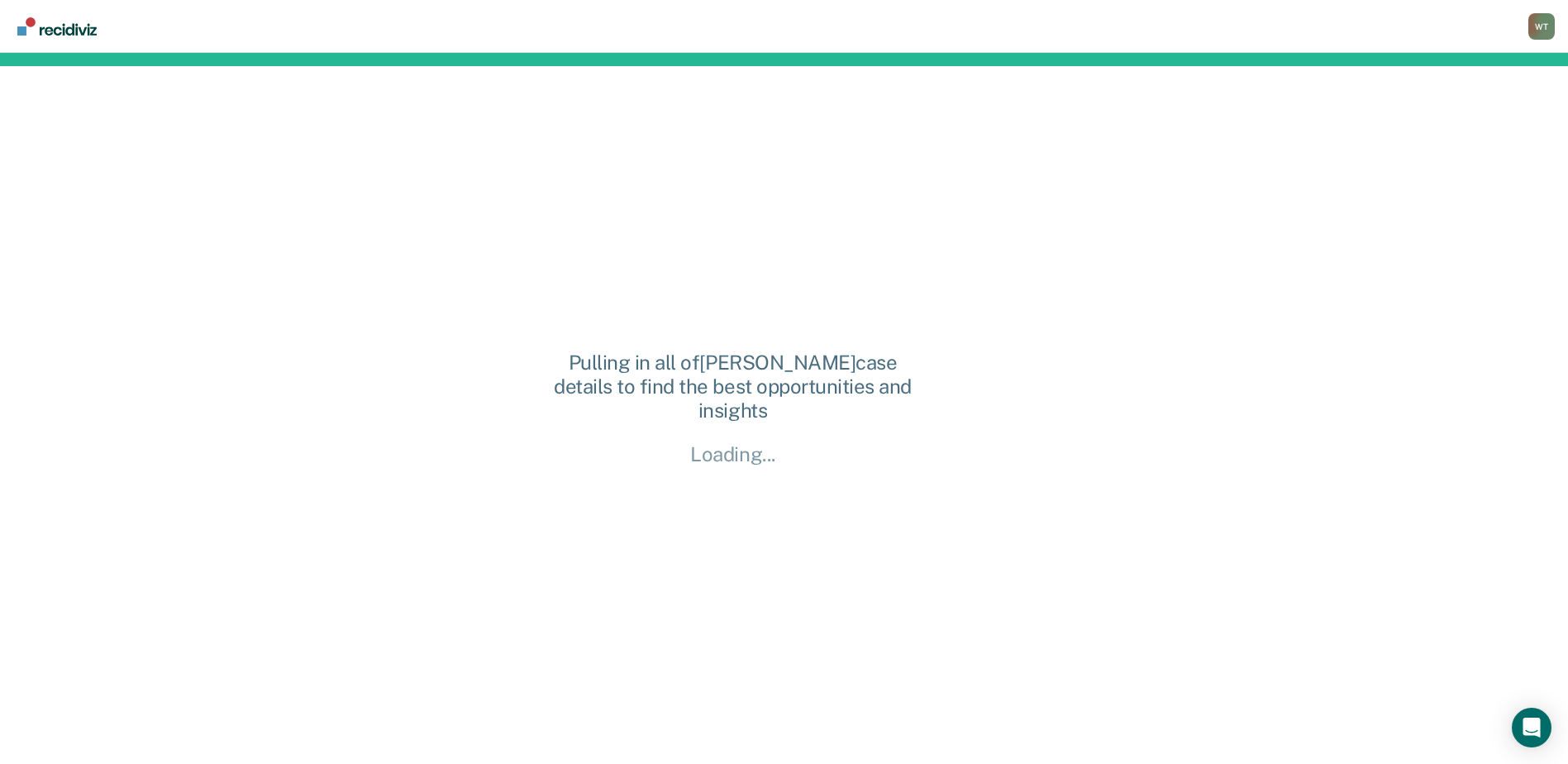
scroll to position [0, 0]
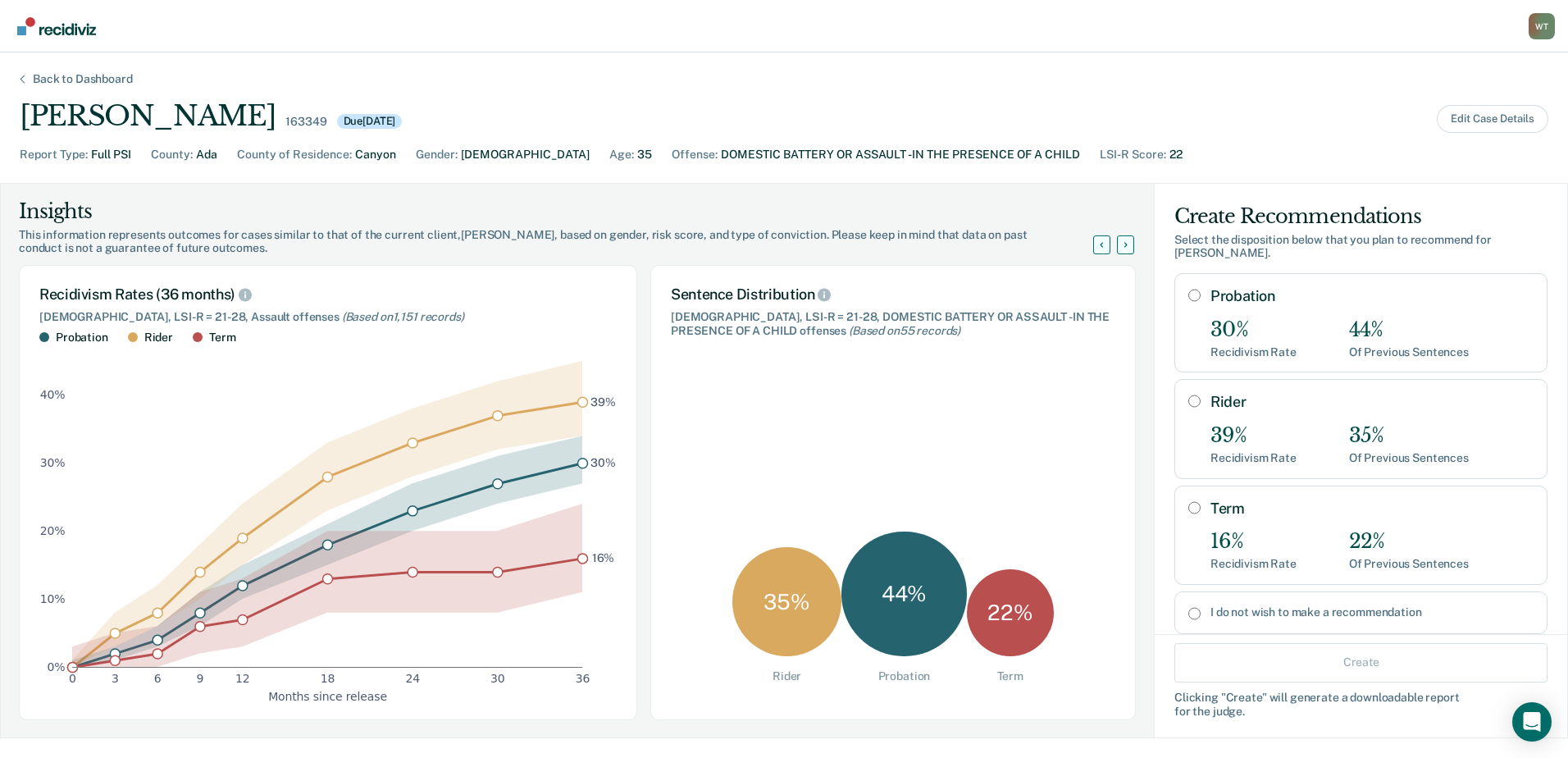
click at [1188, 296] on input "Probation" at bounding box center [1194, 296] width 13 height 13
radio input "true"
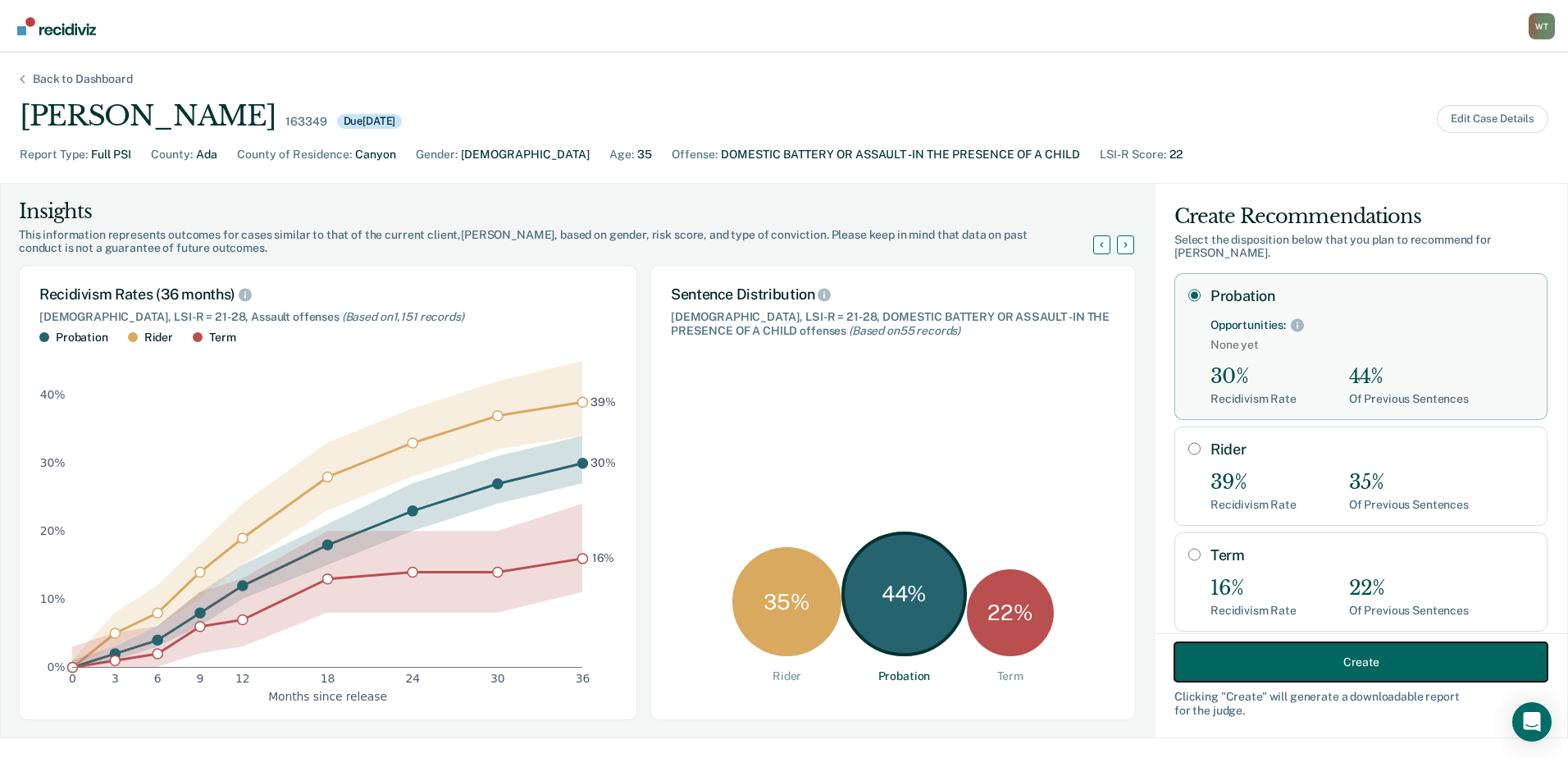
click at [1322, 660] on button "Create" at bounding box center [1361, 662] width 373 height 39
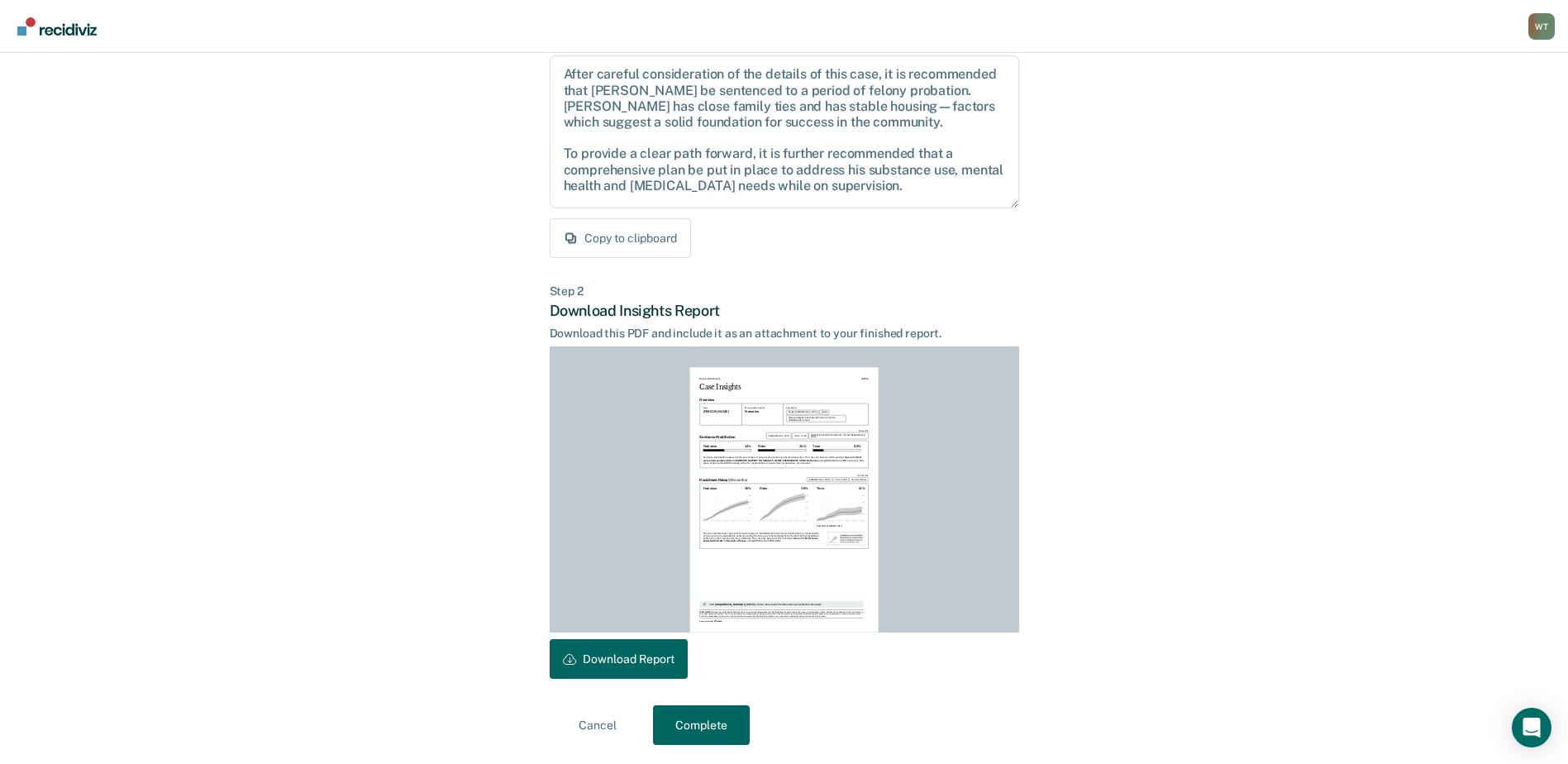
scroll to position [179, 0]
click at [638, 655] on button "Download Report" at bounding box center [618, 658] width 138 height 40
click at [690, 720] on button "Complete" at bounding box center [701, 724] width 97 height 40
